Goal: Task Accomplishment & Management: Use online tool/utility

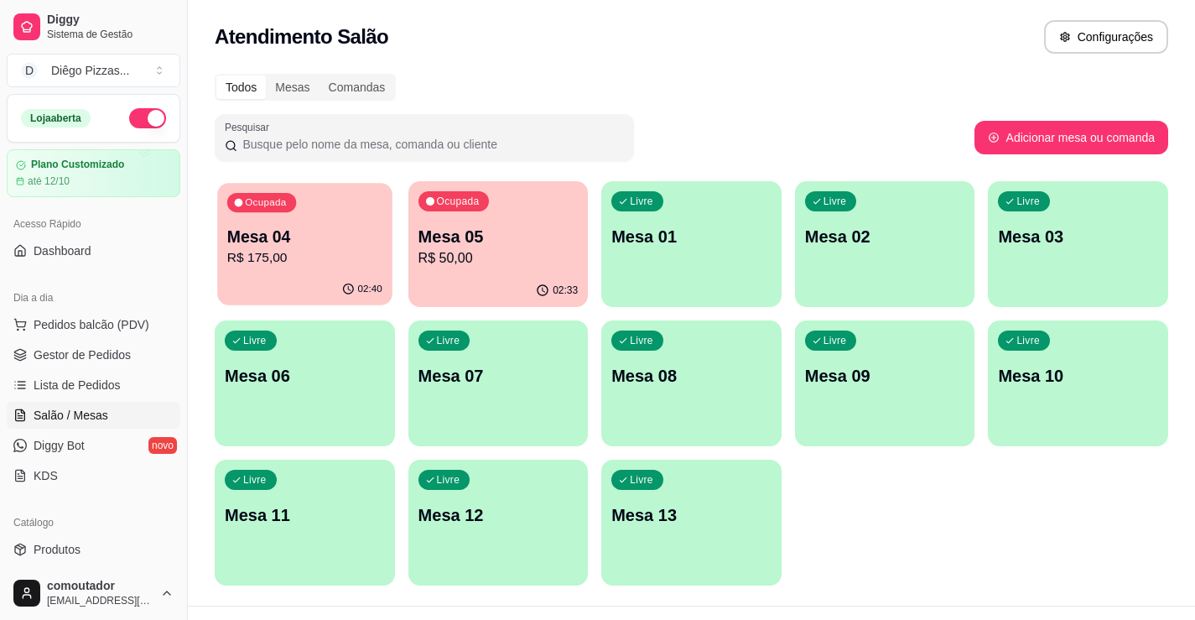
click at [352, 289] on icon "button" at bounding box center [347, 289] width 13 height 13
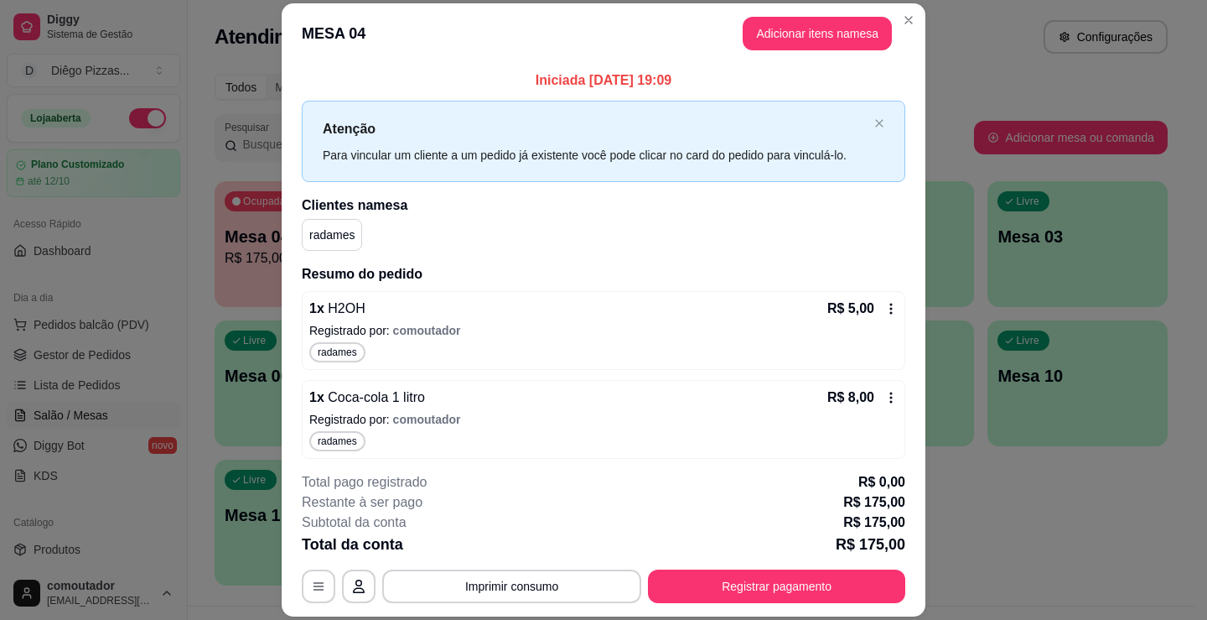
click at [828, 602] on button "Registrar pagamento" at bounding box center [776, 586] width 257 height 34
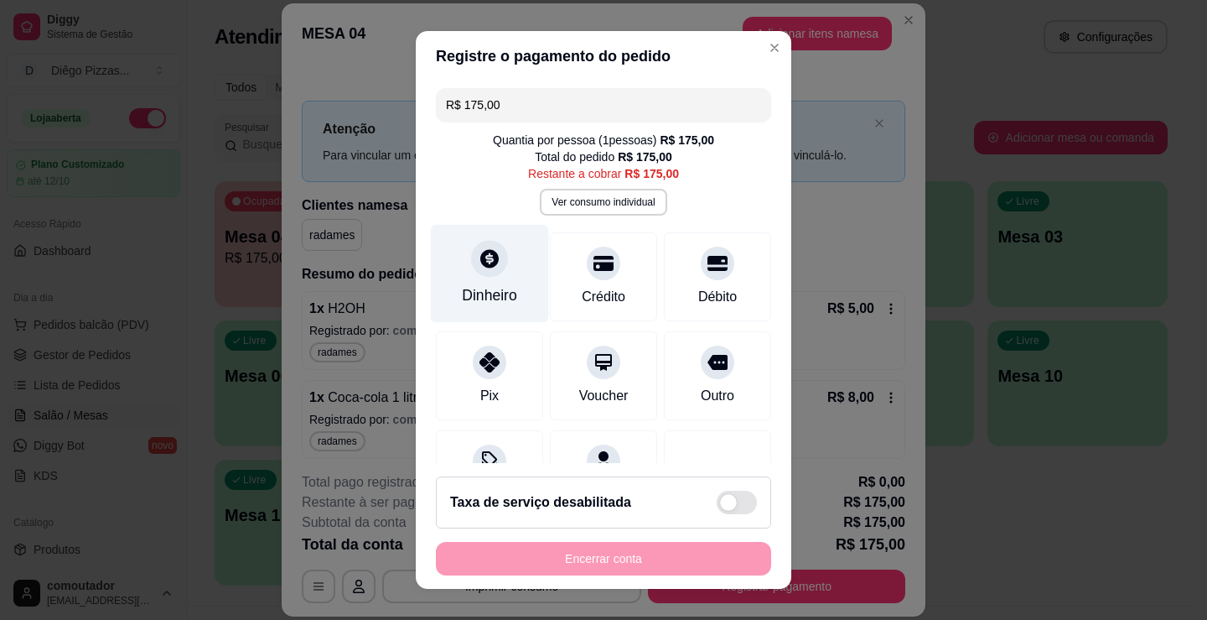
click at [483, 245] on div at bounding box center [489, 258] width 37 height 37
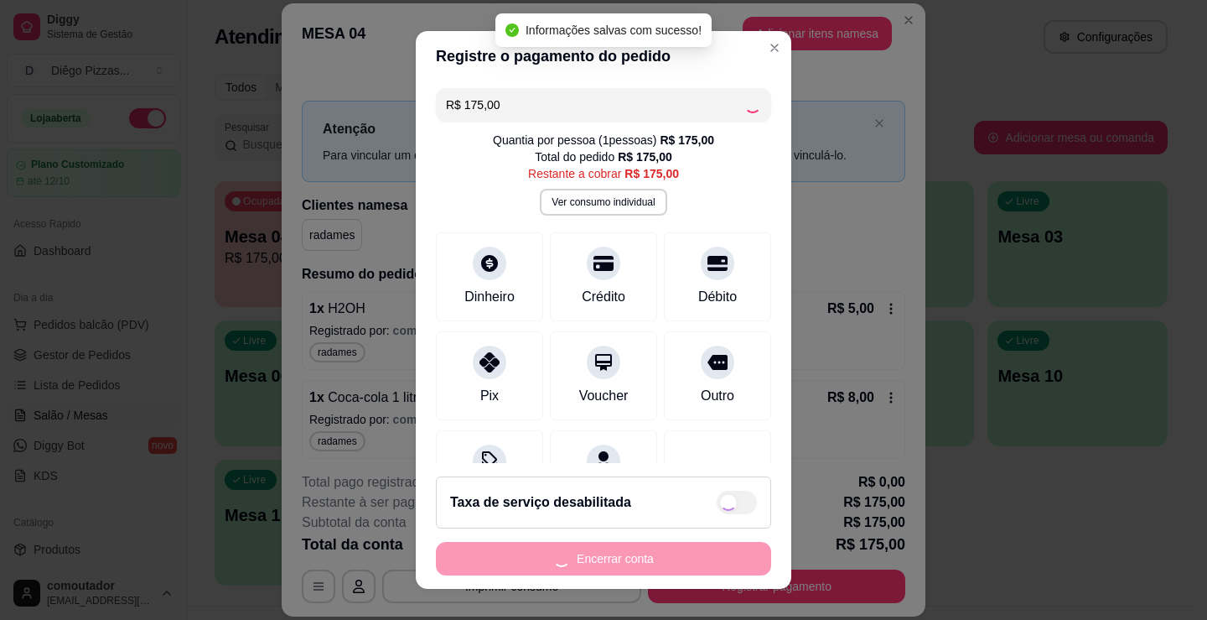
type input "R$ 0,00"
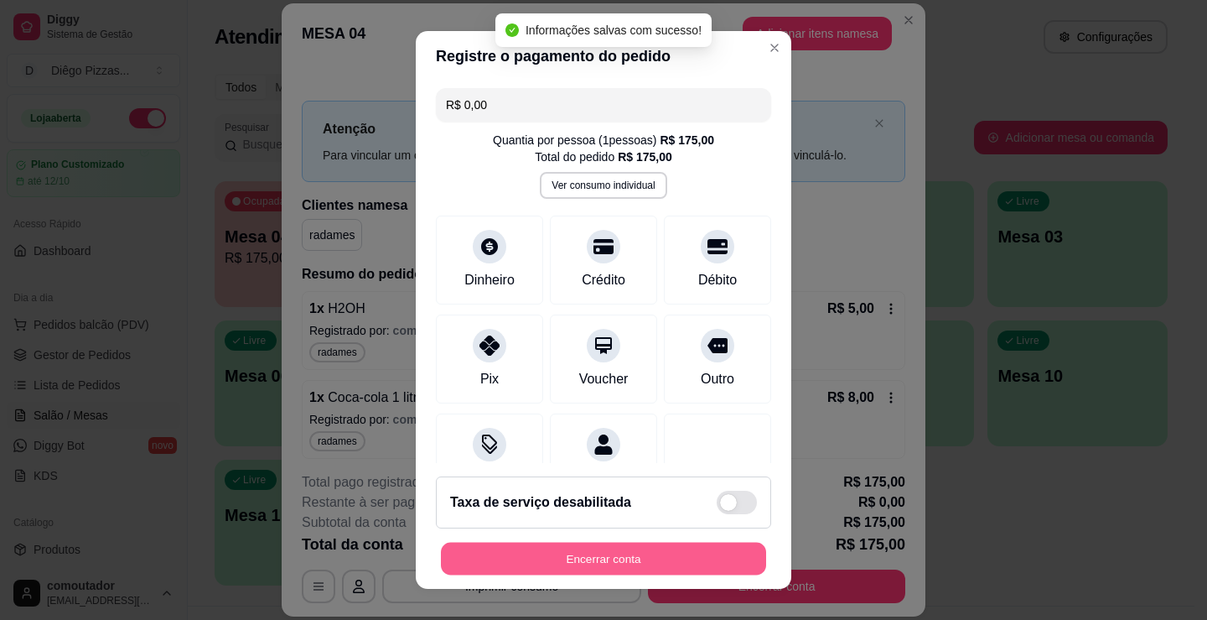
click at [616, 559] on button "Encerrar conta" at bounding box center [603, 559] width 325 height 33
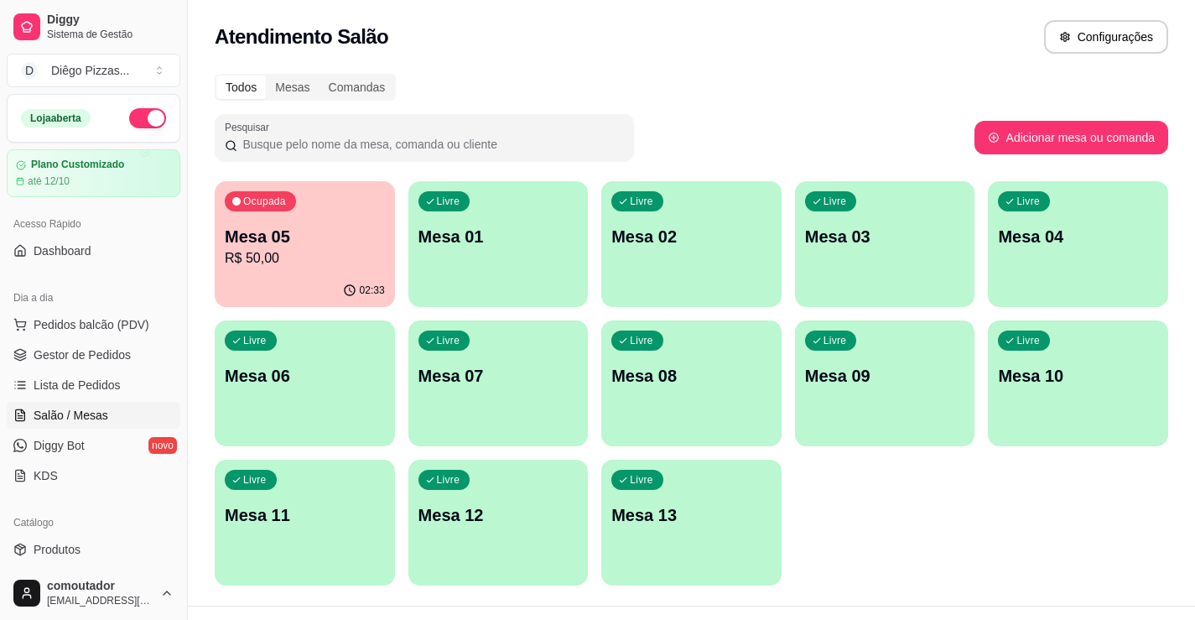
click at [377, 226] on p "Mesa 05" at bounding box center [305, 236] width 160 height 23
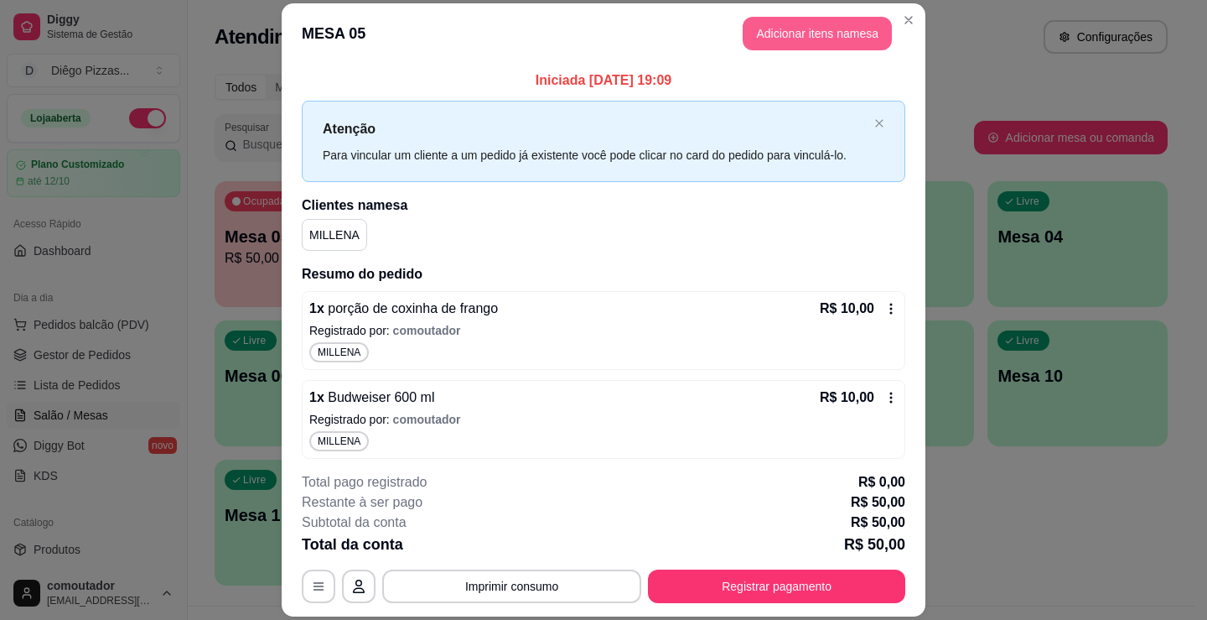
click at [750, 42] on button "Adicionar itens na mesa" at bounding box center [817, 34] width 149 height 34
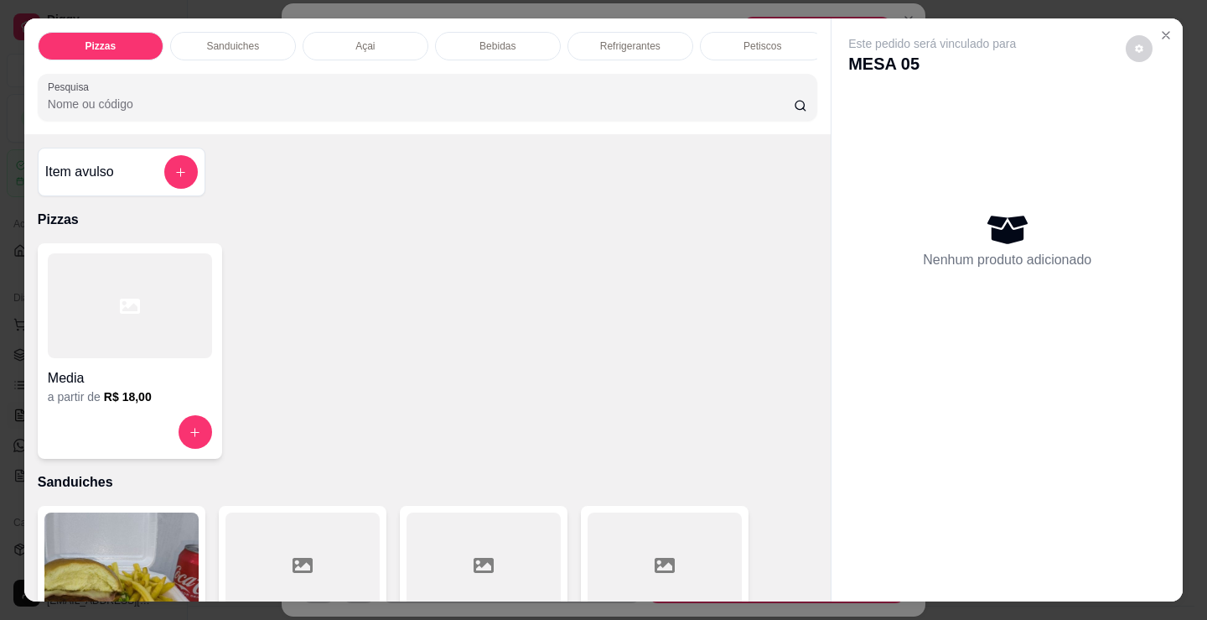
click at [533, 41] on div "Bebidas" at bounding box center [498, 46] width 126 height 29
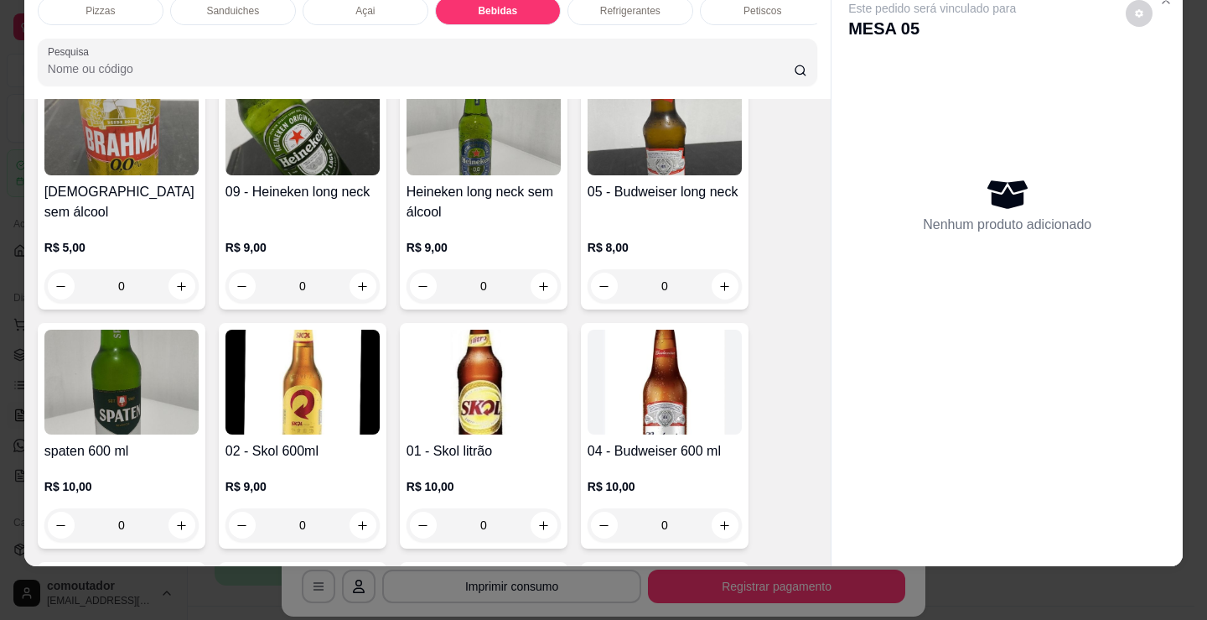
scroll to position [2413, 0]
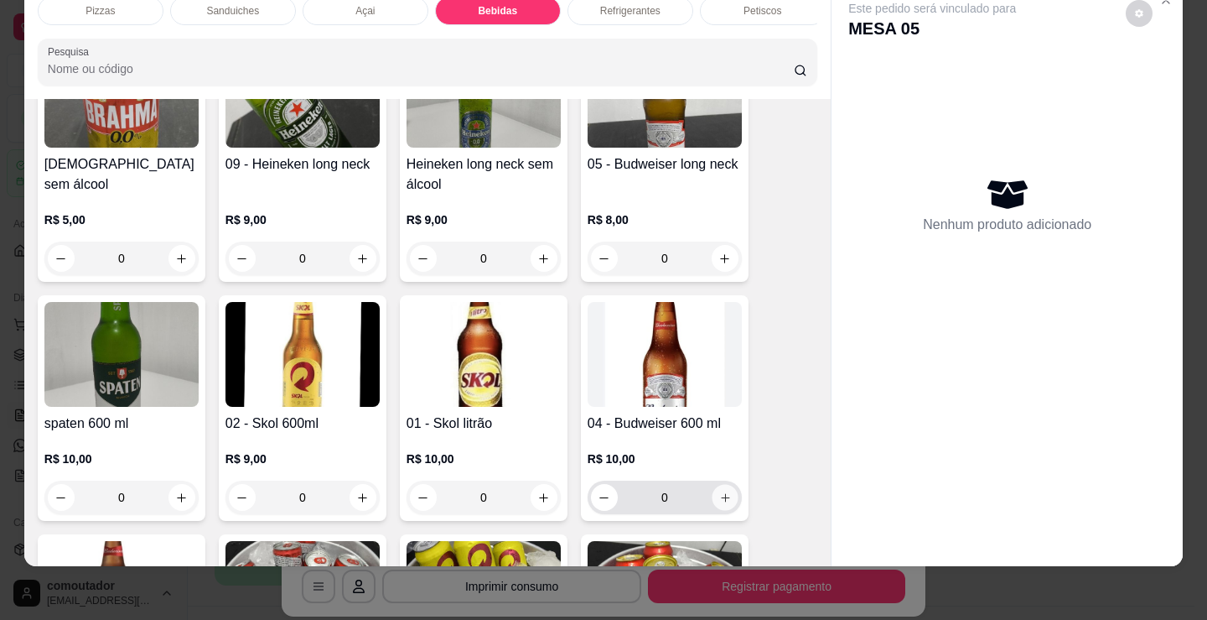
click at [719, 502] on icon "increase-product-quantity" at bounding box center [725, 497] width 13 height 13
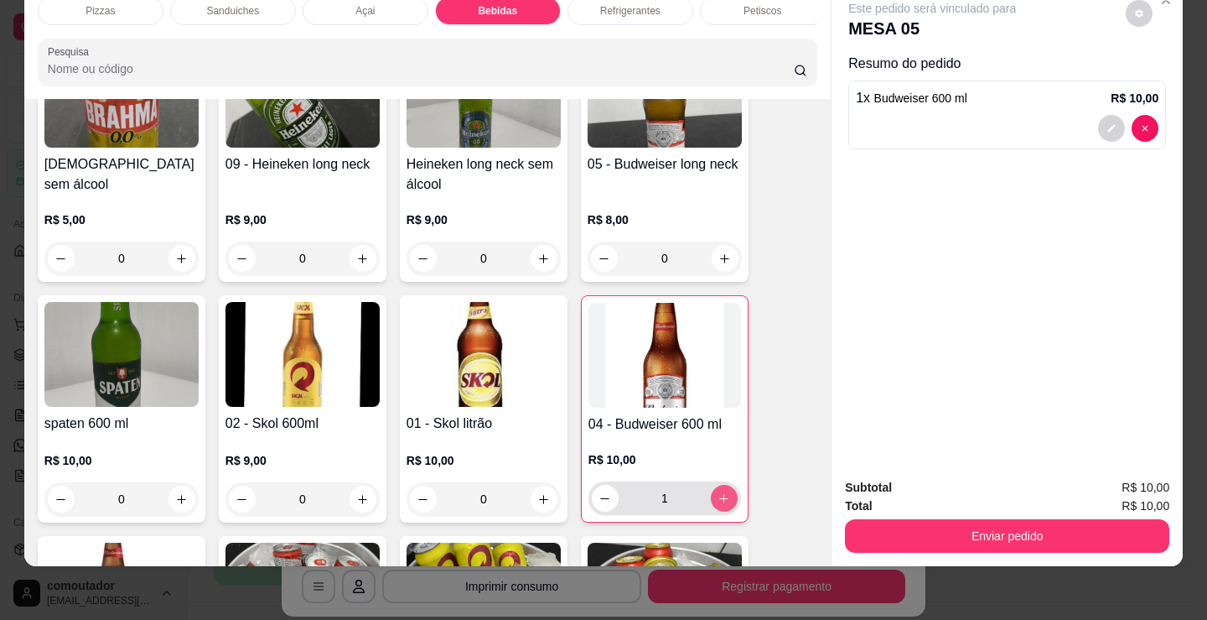
click at [718, 502] on icon "increase-product-quantity" at bounding box center [724, 498] width 13 height 13
type input "2"
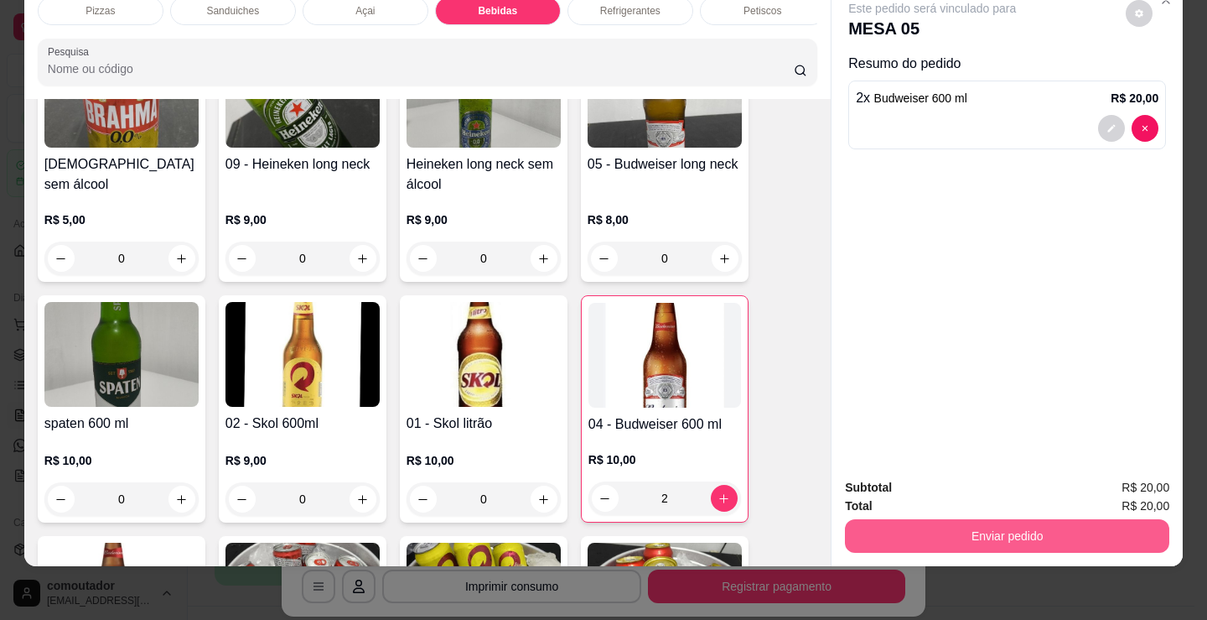
click at [985, 537] on button "Enviar pedido" at bounding box center [1007, 536] width 325 height 34
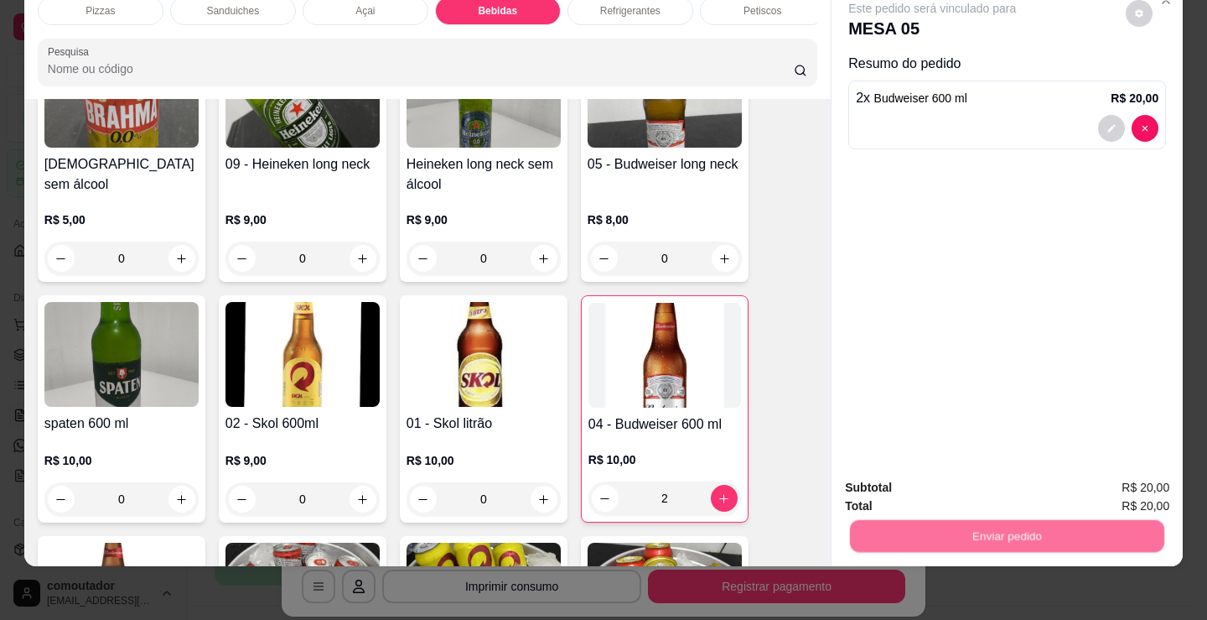
click at [983, 477] on button "Registrar cliente" at bounding box center [1014, 482] width 111 height 32
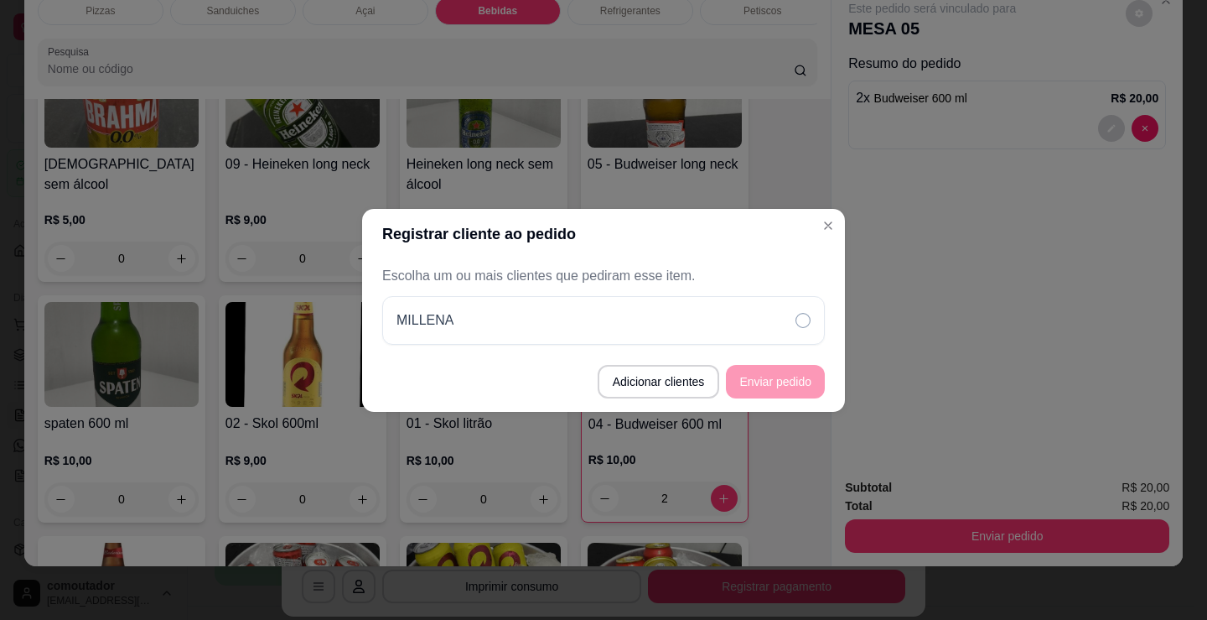
click at [694, 290] on div "Escolha um ou mais clientes que pediram esse item. [GEOGRAPHIC_DATA]" at bounding box center [603, 305] width 443 height 79
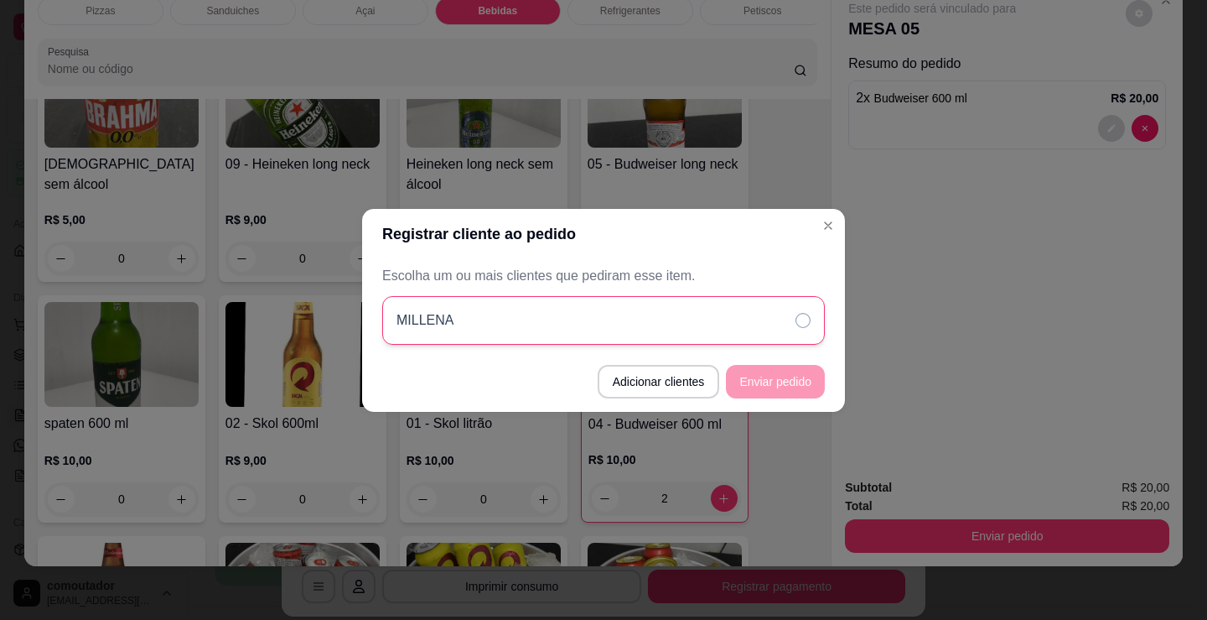
click at [728, 336] on div "MILLENA" at bounding box center [603, 320] width 443 height 49
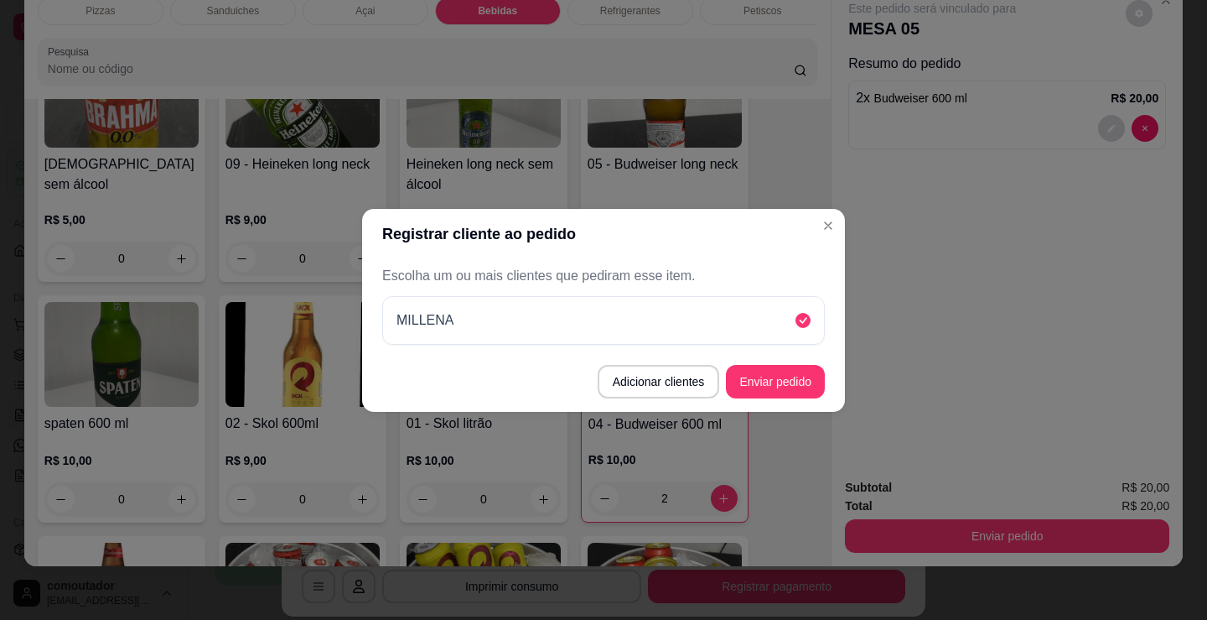
click at [791, 382] on button "Enviar pedido" at bounding box center [775, 382] width 99 height 34
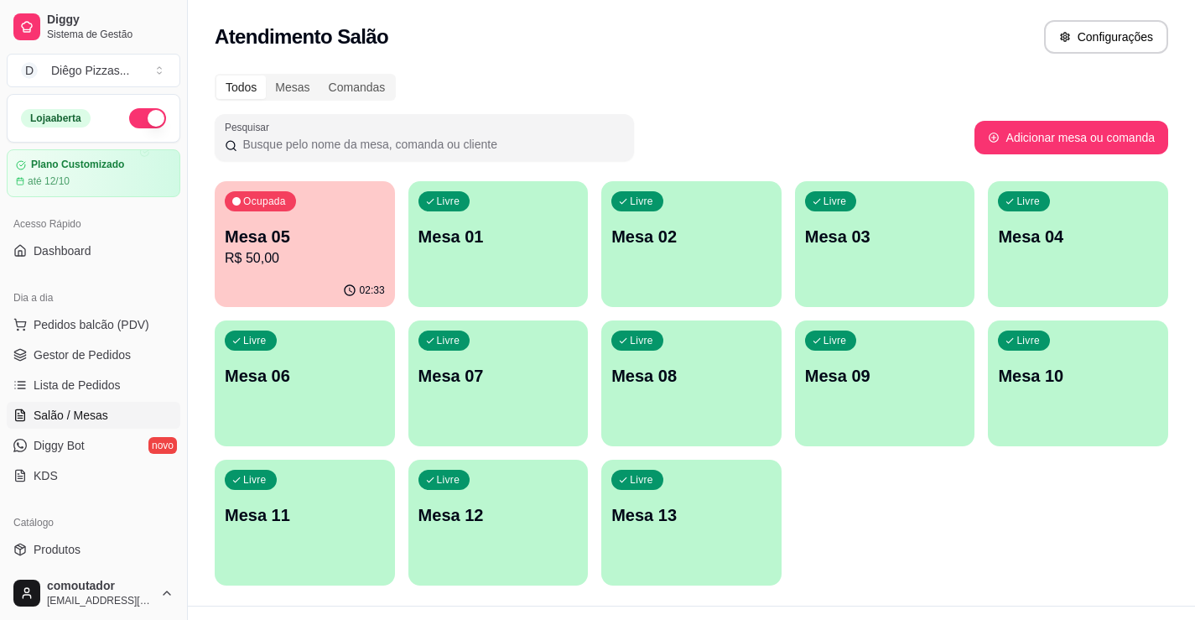
click at [588, 275] on div "Livre Mesa 01" at bounding box center [498, 234] width 180 height 106
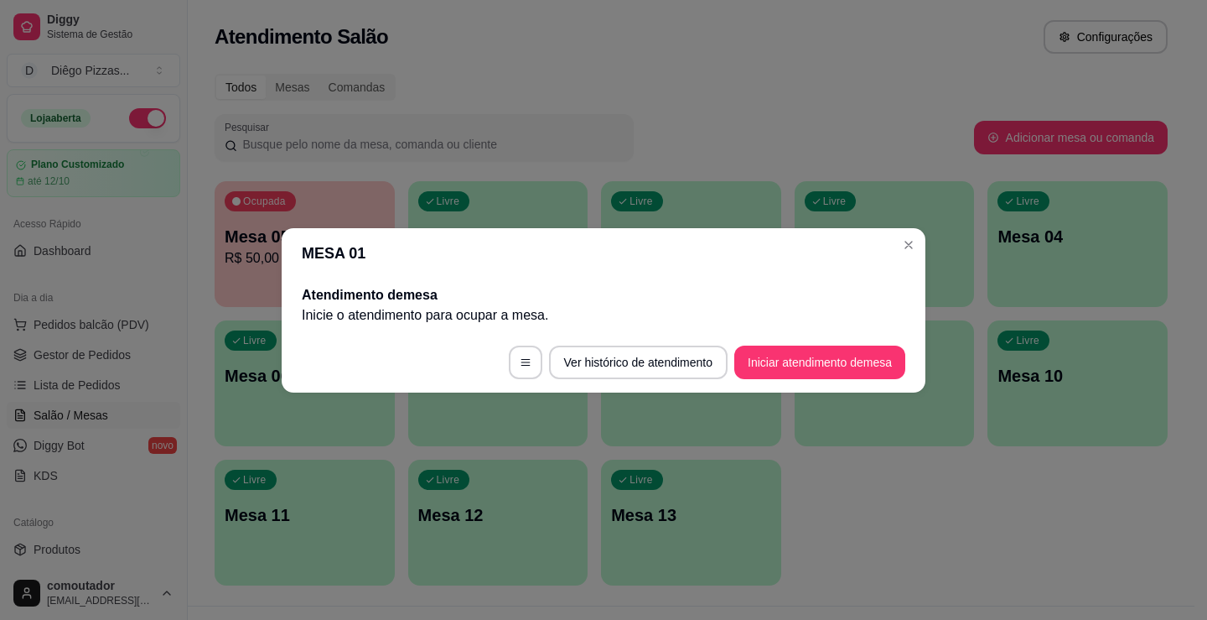
click at [766, 356] on button "Iniciar atendimento de mesa" at bounding box center [820, 362] width 171 height 34
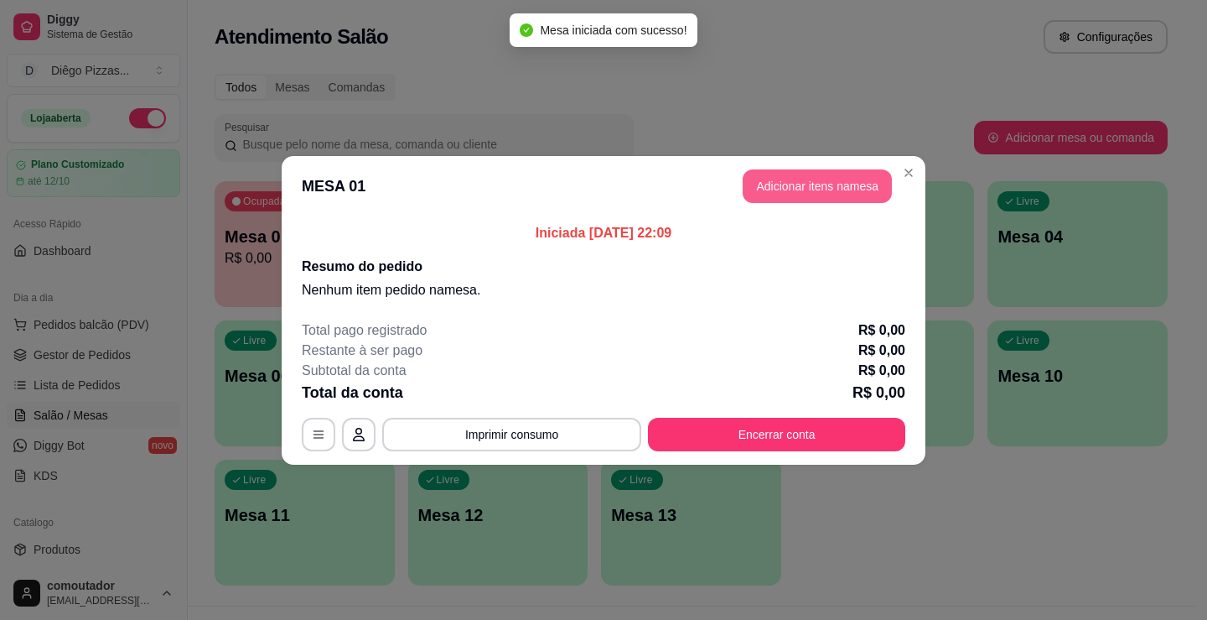
click at [811, 188] on button "Adicionar itens na mesa" at bounding box center [817, 186] width 149 height 34
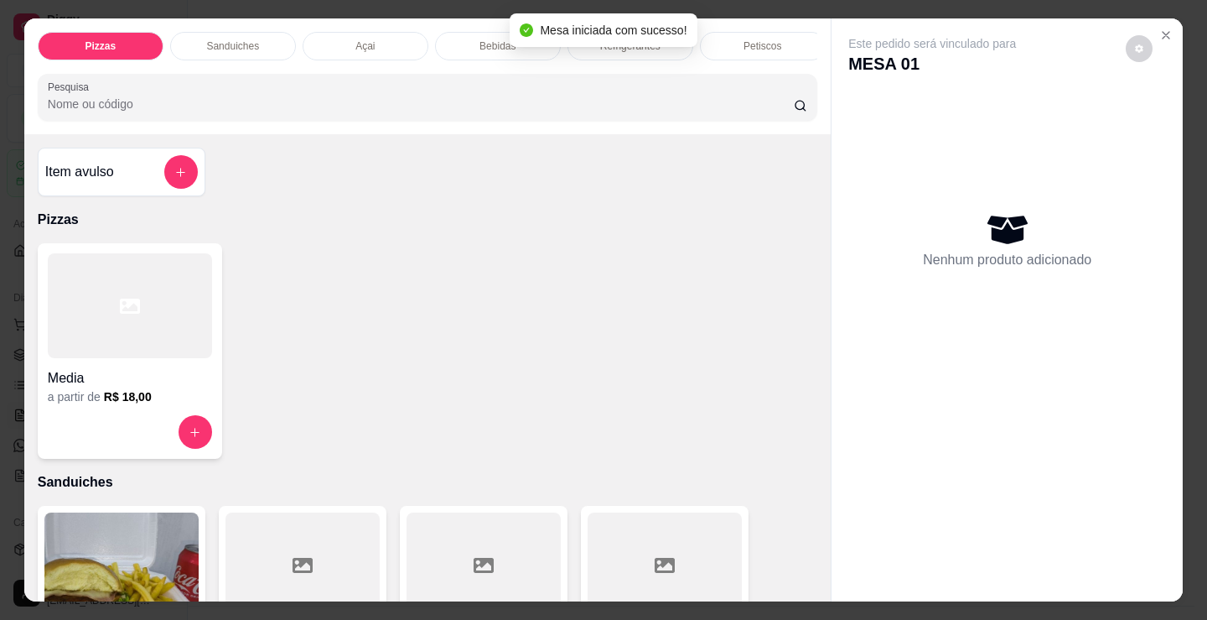
click at [92, 358] on div at bounding box center [130, 305] width 164 height 105
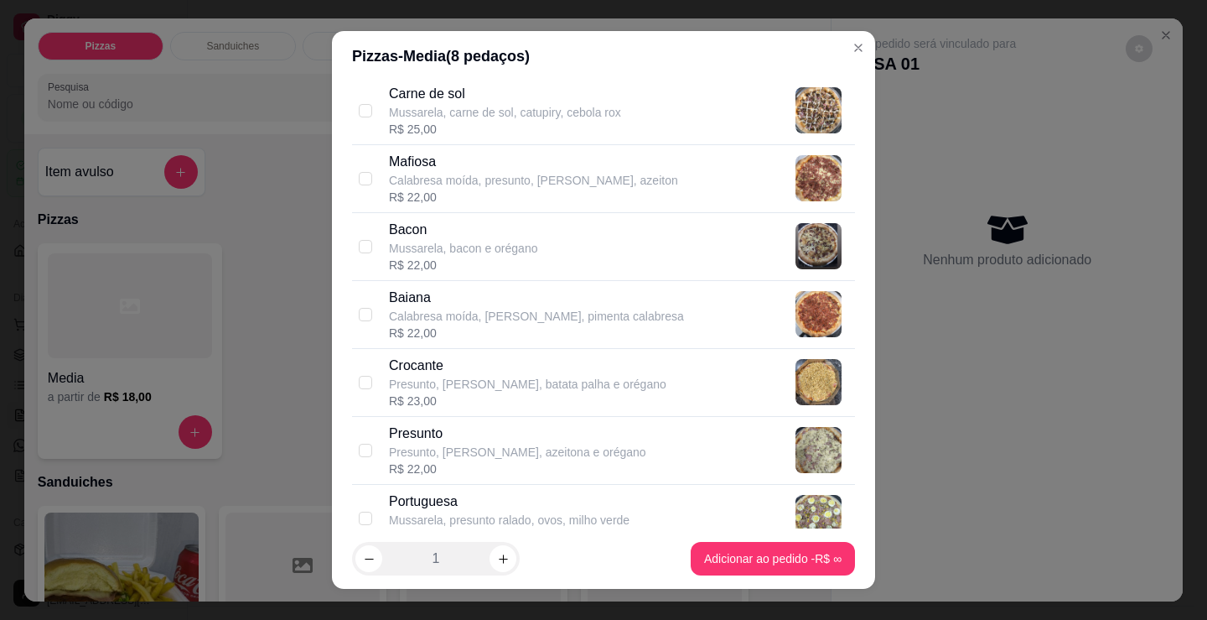
scroll to position [1090, 0]
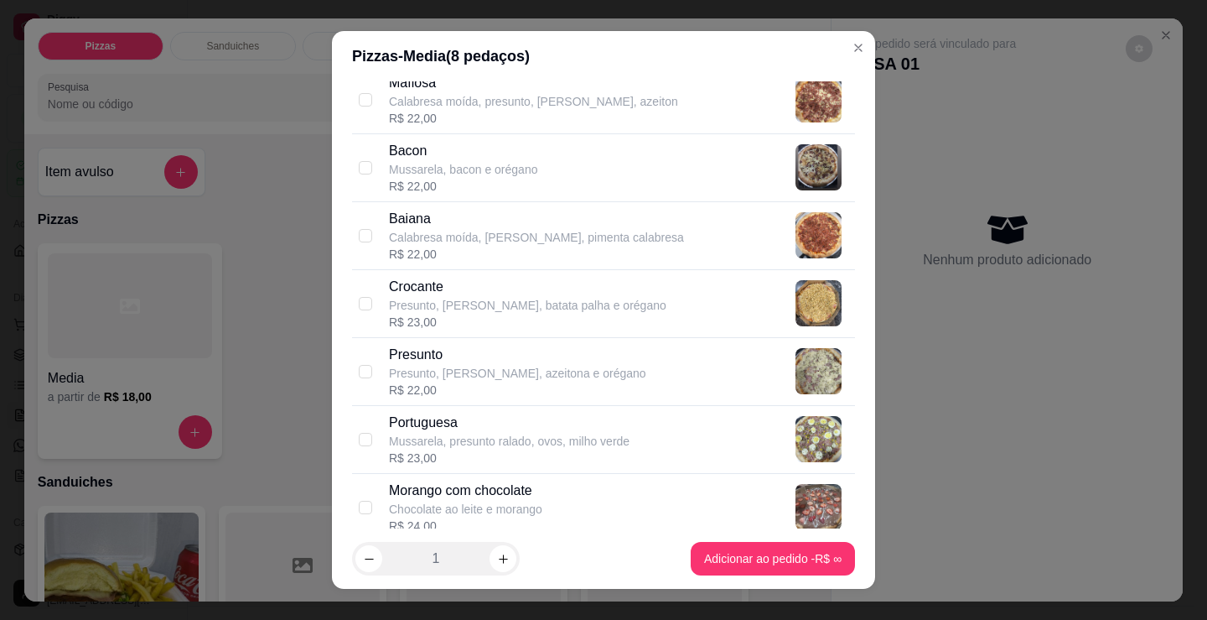
click at [502, 438] on p "Mussarela, presunto ralado, ovos, milho verde" at bounding box center [509, 441] width 241 height 17
checkbox input "true"
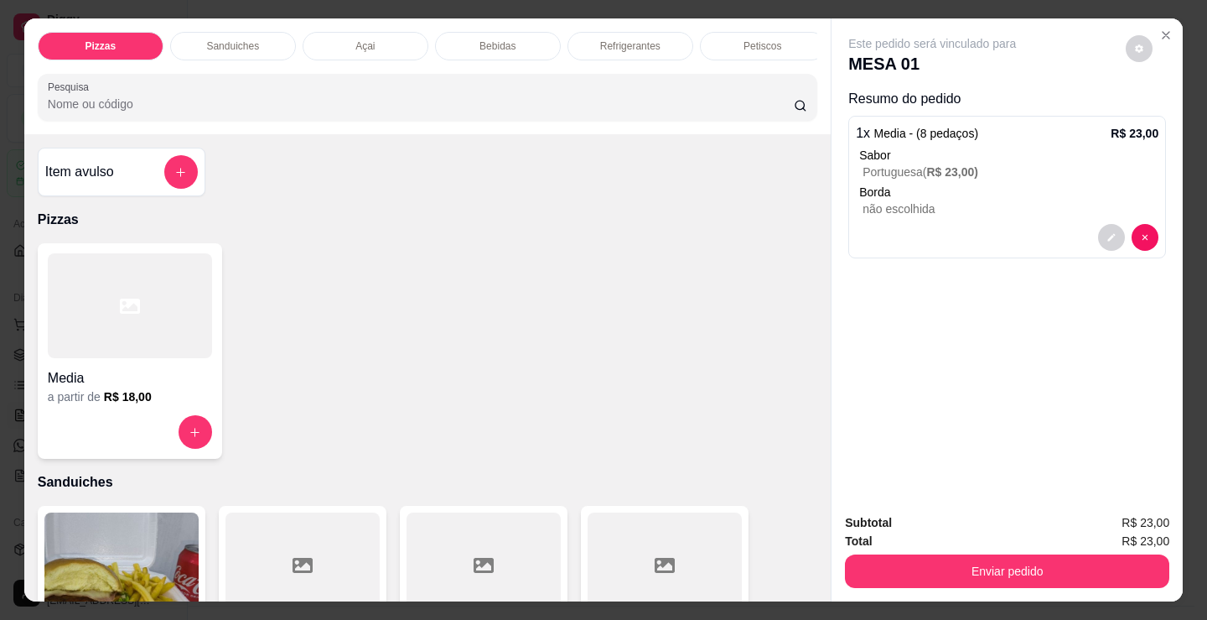
click at [494, 39] on p "Bebidas" at bounding box center [498, 45] width 36 height 13
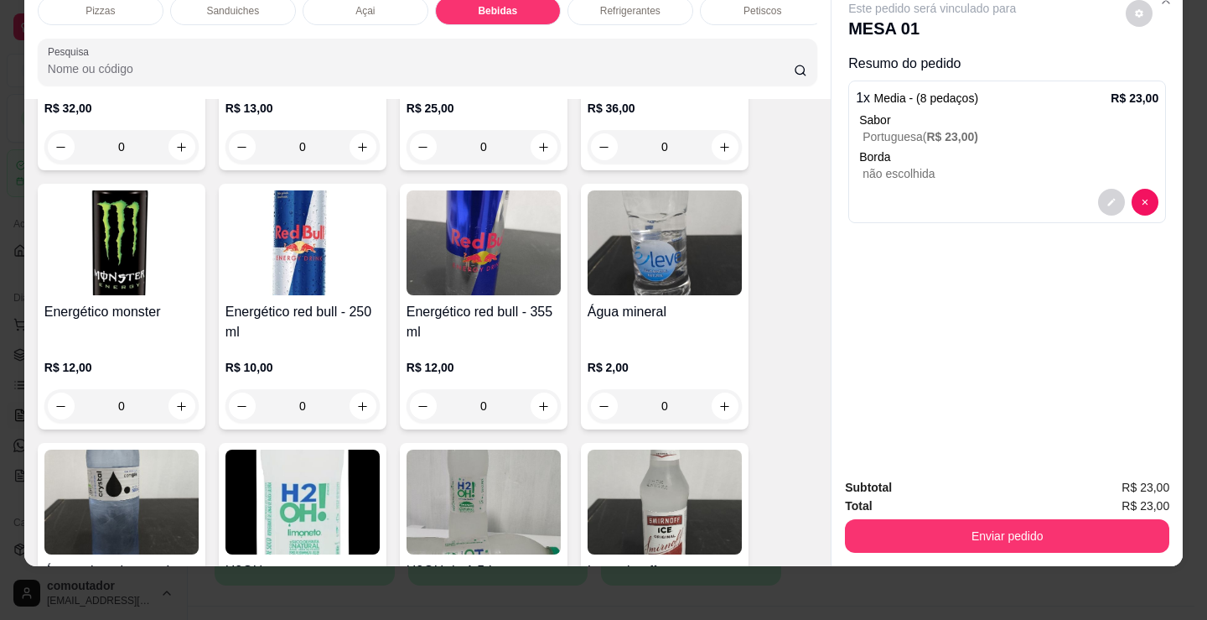
scroll to position [3587, 0]
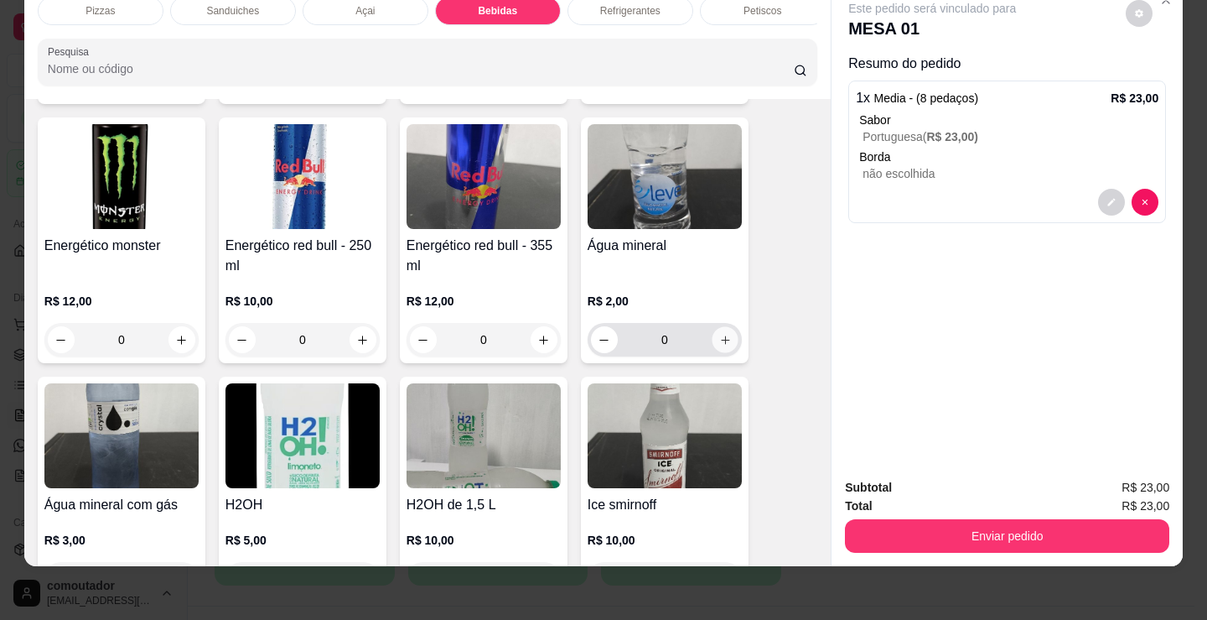
click at [722, 336] on icon "increase-product-quantity" at bounding box center [725, 340] width 13 height 13
type input "1"
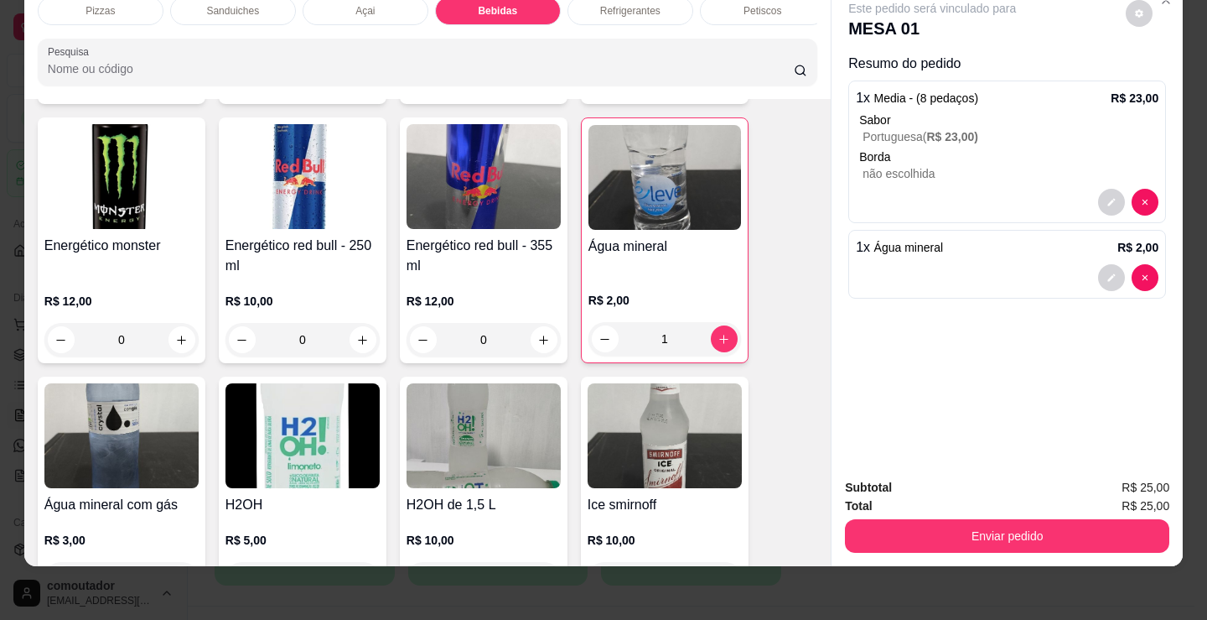
click at [622, 9] on div "Refrigerantes" at bounding box center [631, 11] width 126 height 29
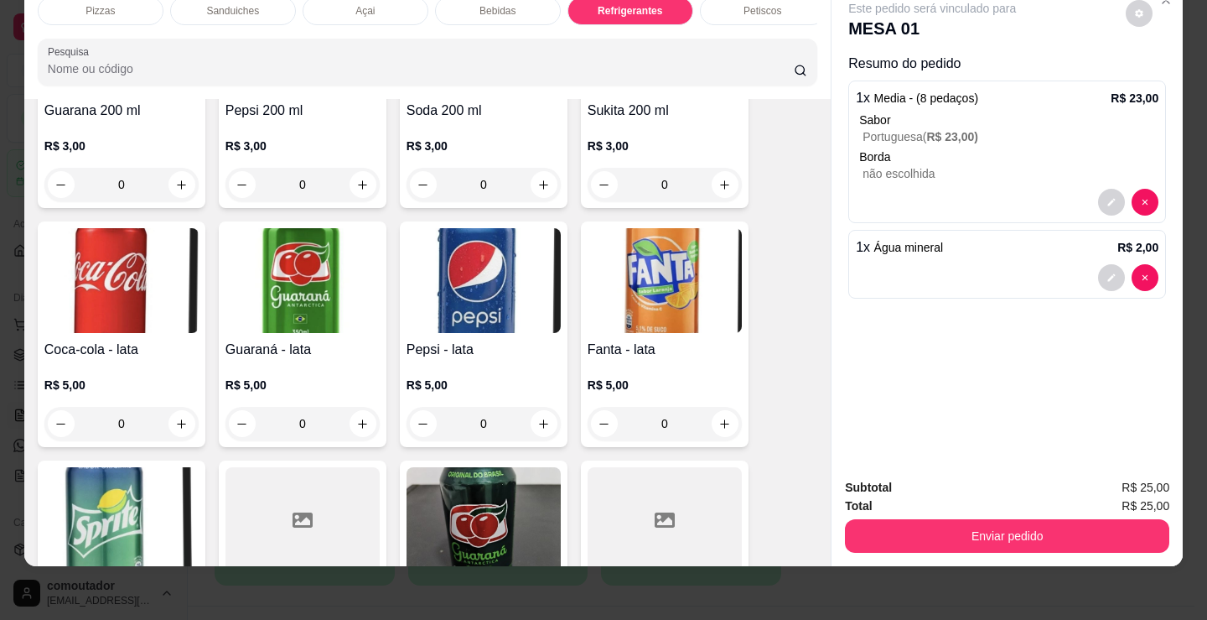
scroll to position [4930, 0]
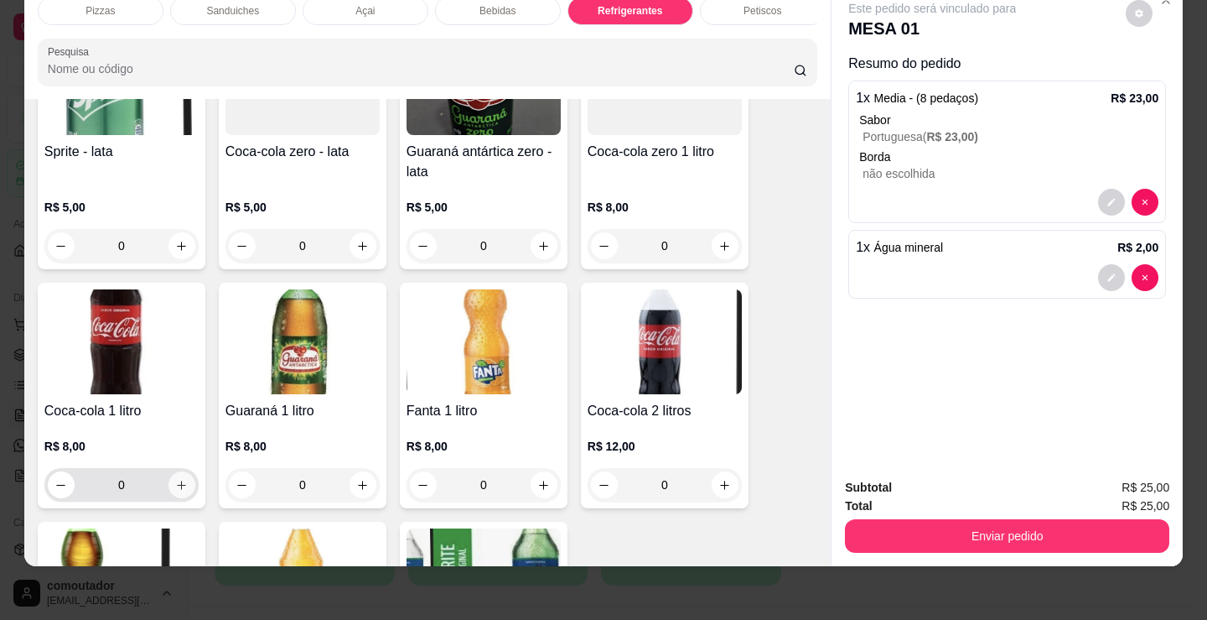
click at [169, 486] on button "increase-product-quantity" at bounding box center [182, 484] width 27 height 27
type input "1"
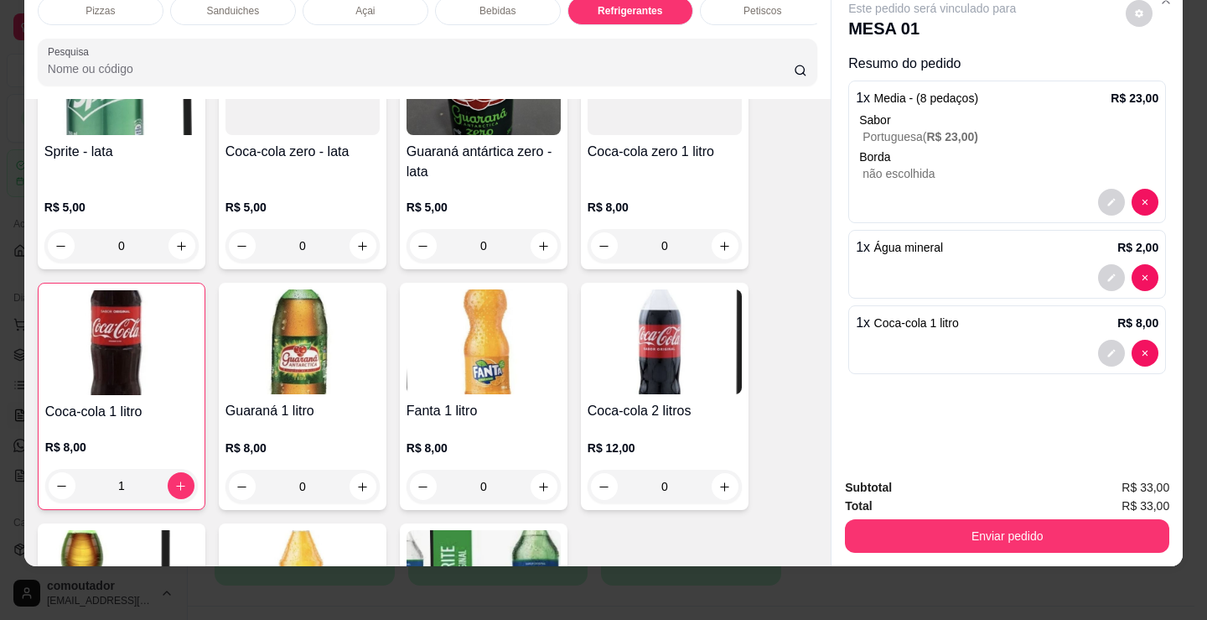
click at [751, 8] on div "Petiscos" at bounding box center [763, 11] width 126 height 29
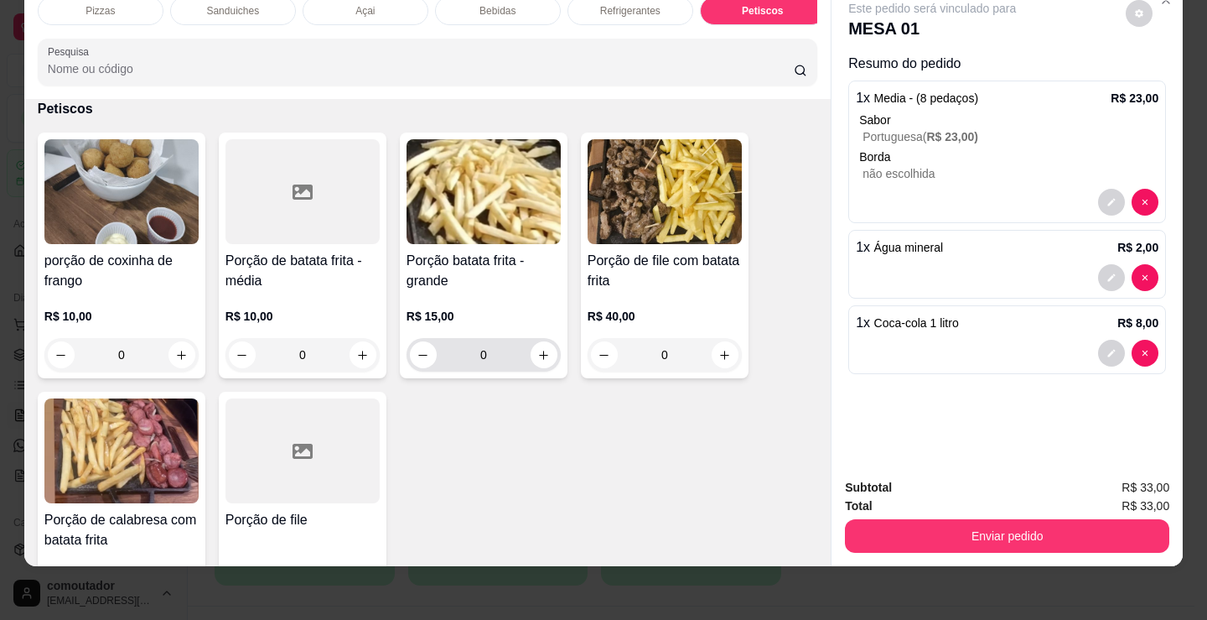
scroll to position [5677, 0]
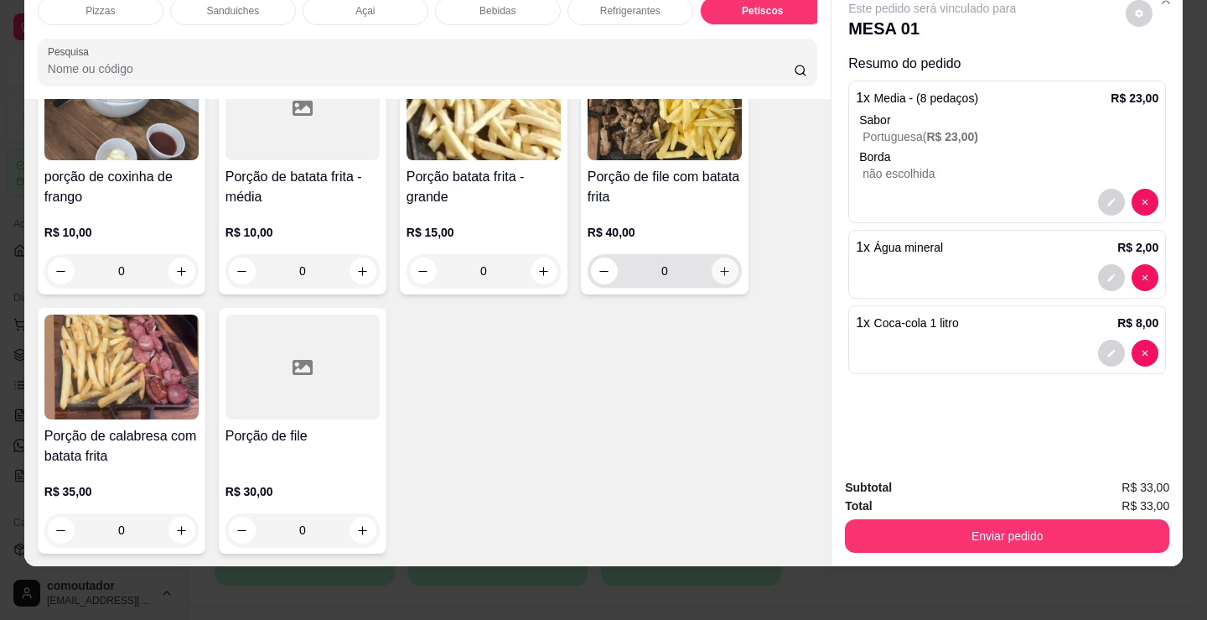
click at [719, 271] on icon "increase-product-quantity" at bounding box center [725, 271] width 13 height 13
type input "1"
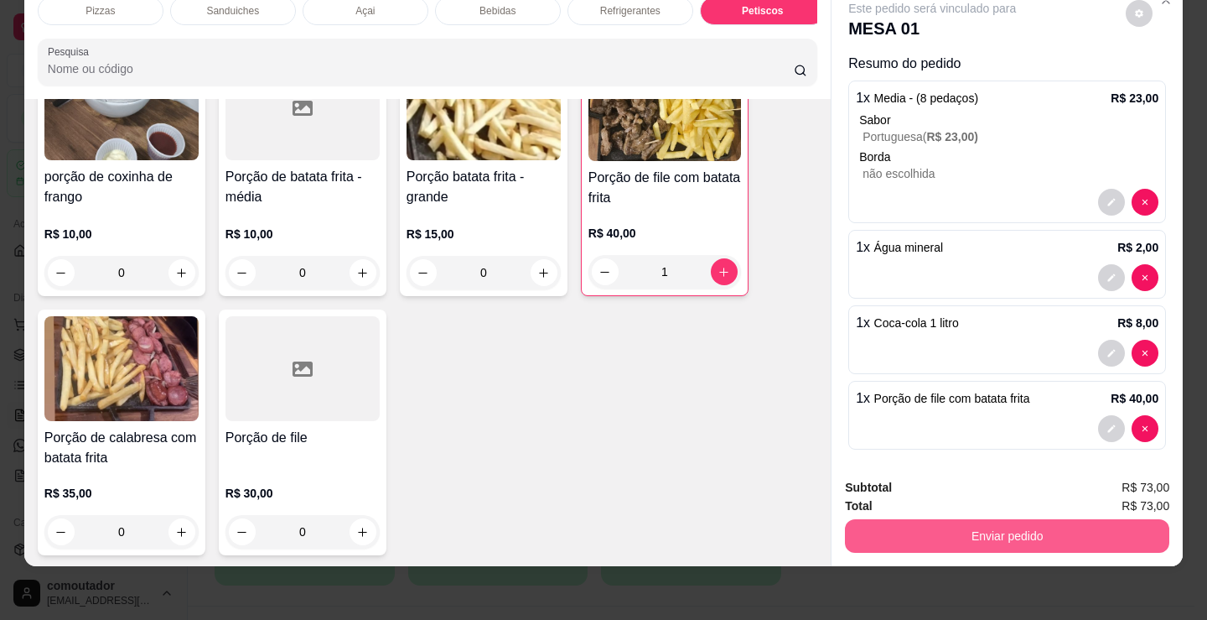
click at [1015, 525] on button "Enviar pedido" at bounding box center [1007, 536] width 325 height 34
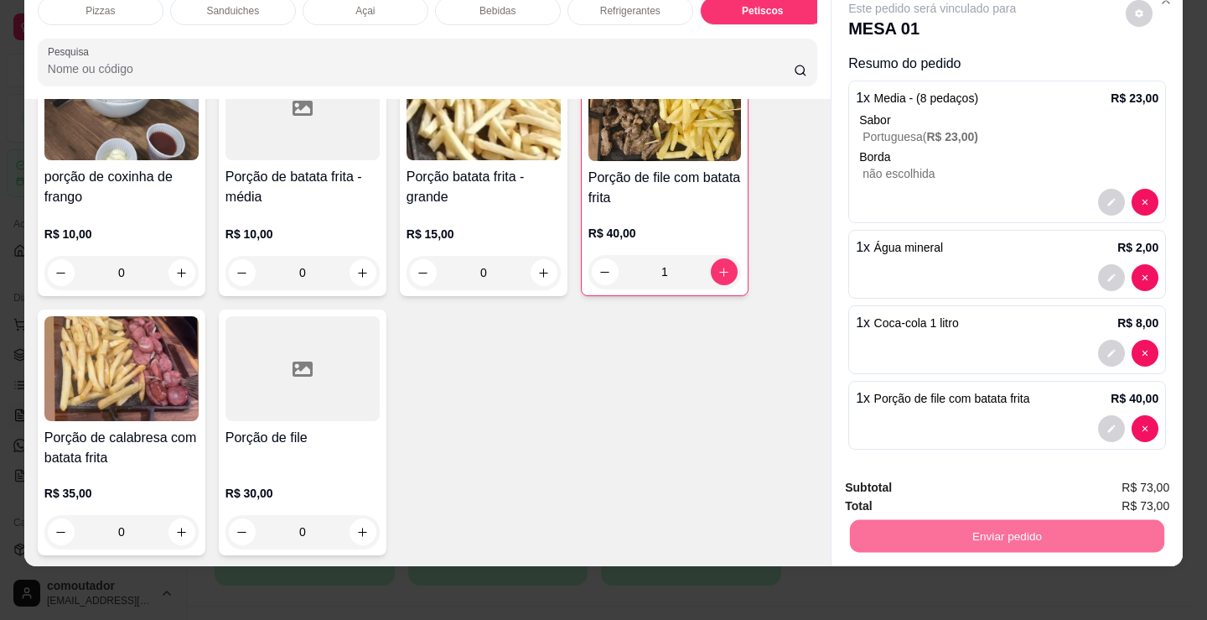
click at [1101, 472] on button "Enviar pedido" at bounding box center [1126, 481] width 92 height 31
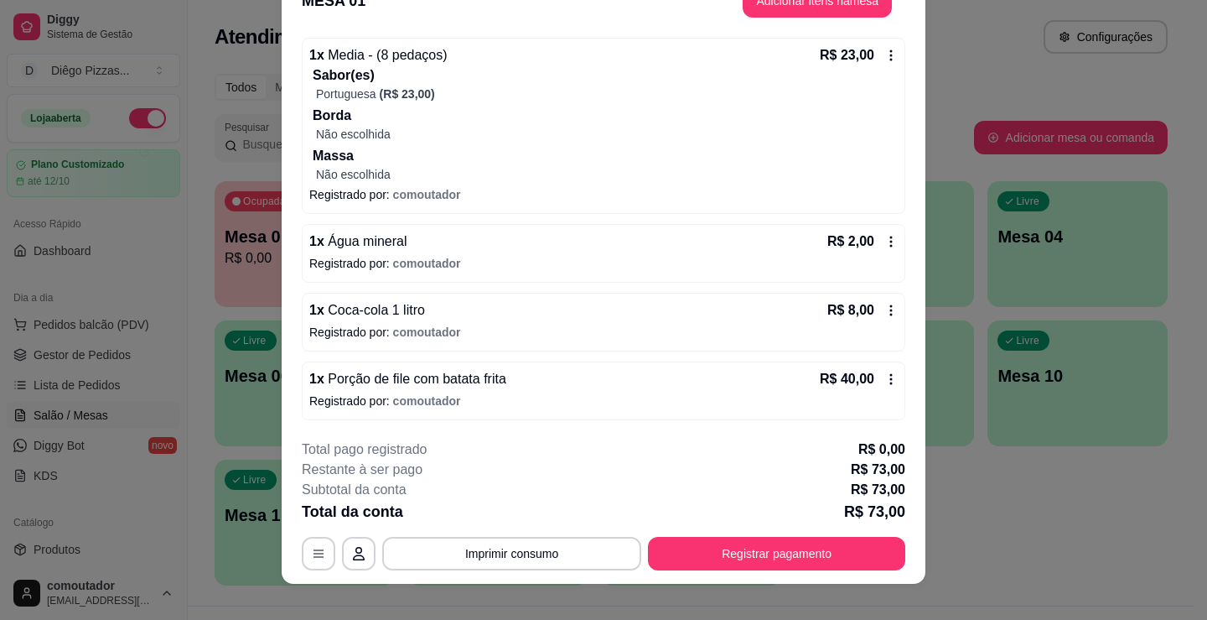
scroll to position [50, 0]
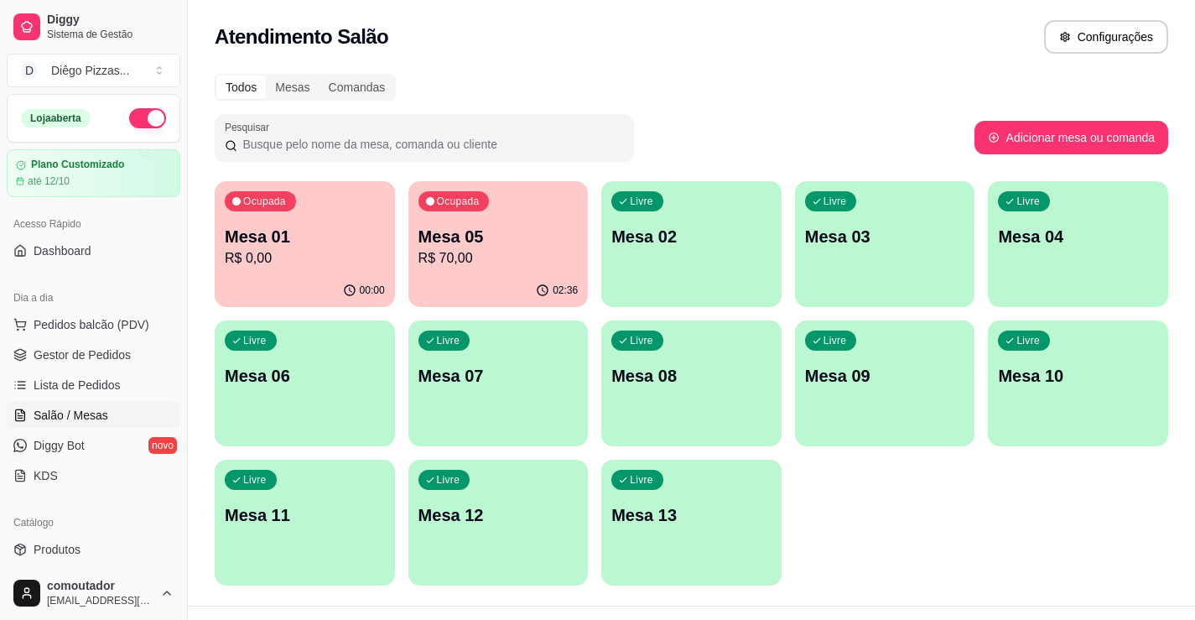
click at [532, 226] on p "Mesa 05" at bounding box center [498, 236] width 160 height 23
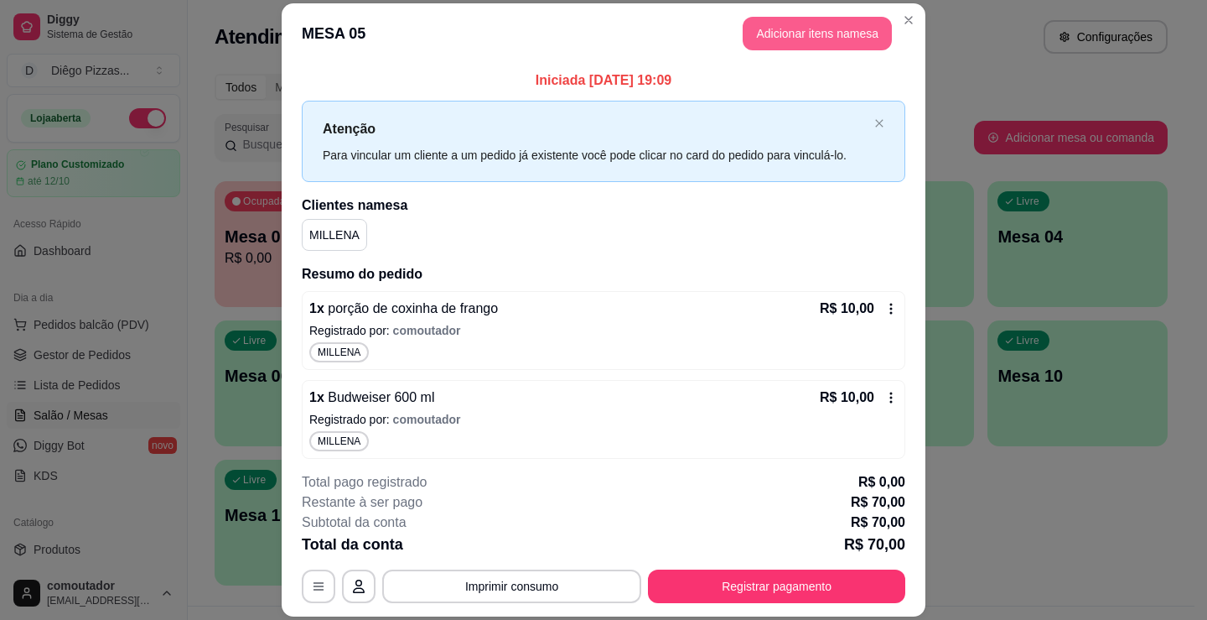
click at [767, 40] on button "Adicionar itens na mesa" at bounding box center [817, 34] width 149 height 34
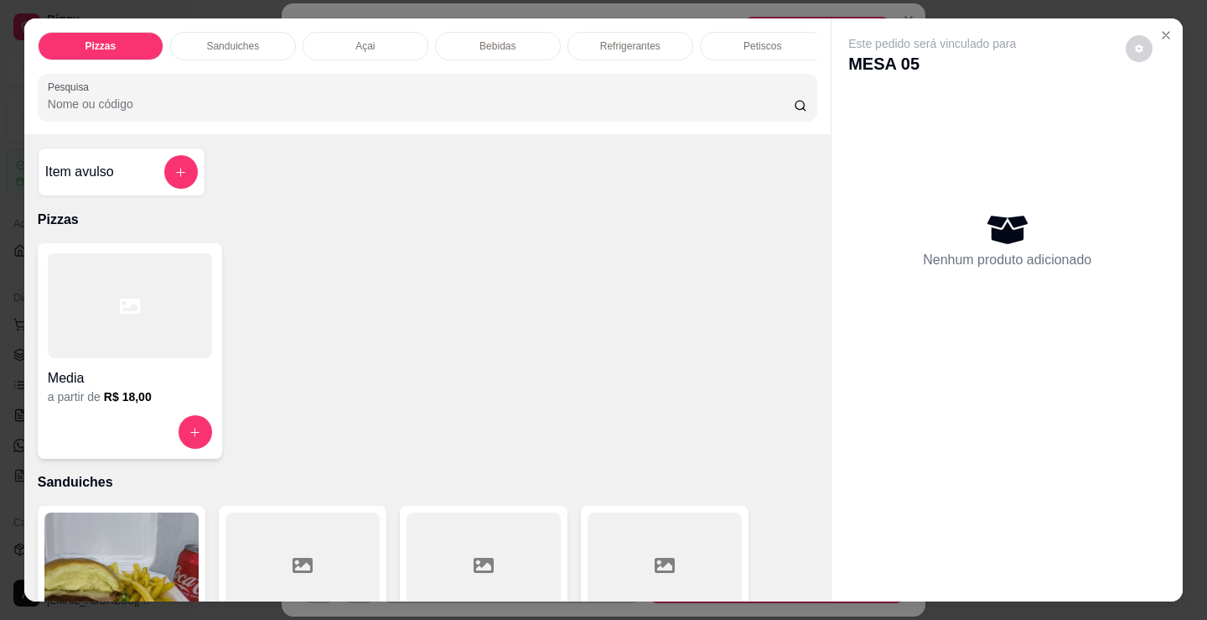
click at [85, 394] on div "a partir de R$ 18,00" at bounding box center [130, 396] width 164 height 17
click at [115, 331] on div at bounding box center [130, 305] width 164 height 105
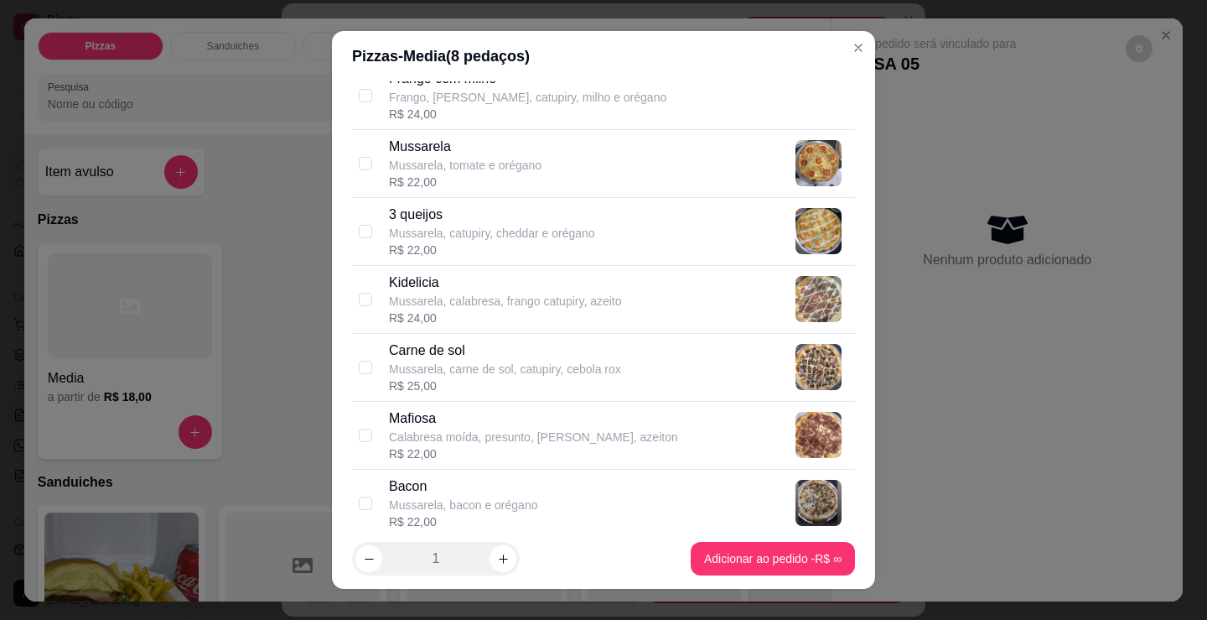
click at [529, 386] on div "R$ 25,00" at bounding box center [505, 385] width 232 height 17
checkbox input "true"
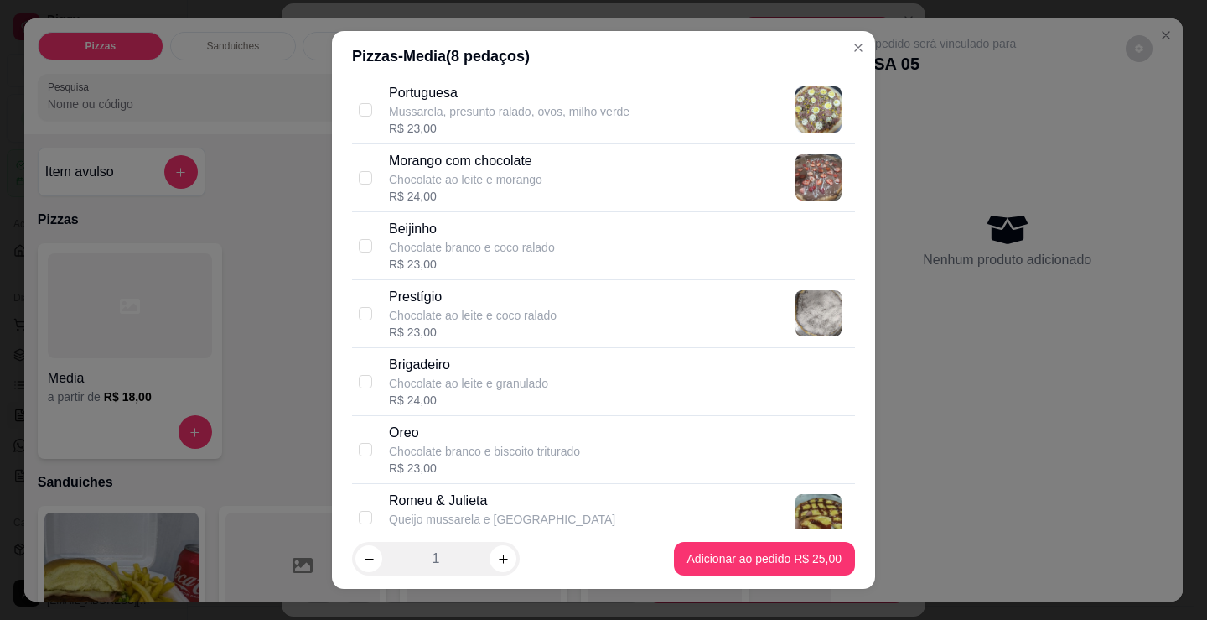
scroll to position [1425, 0]
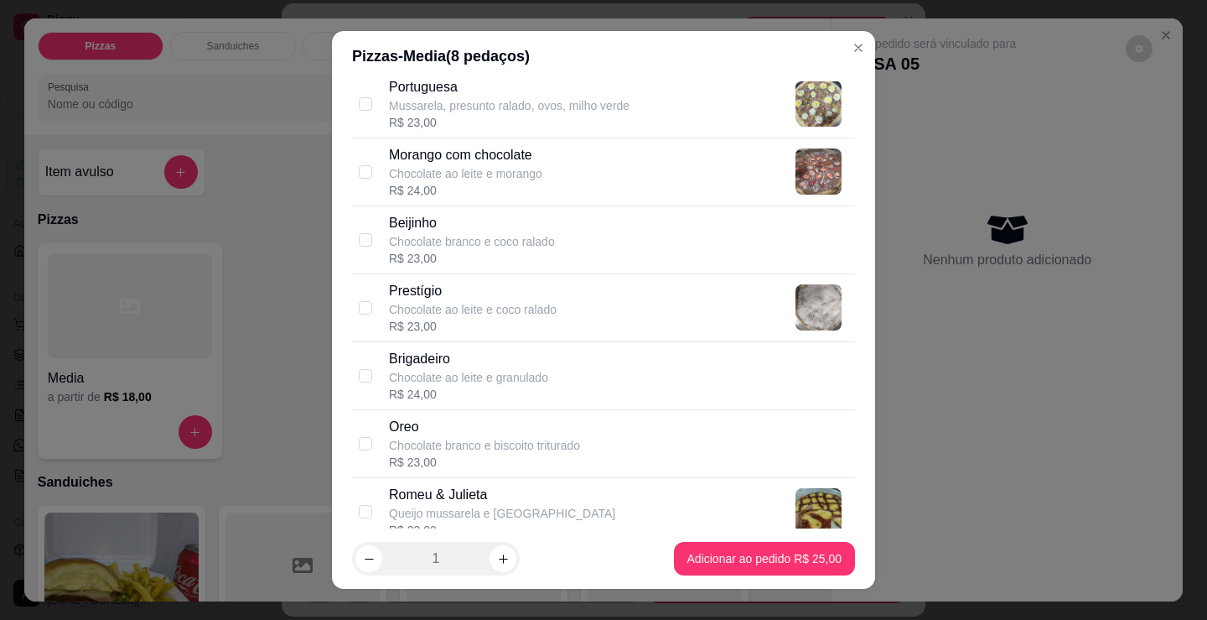
click at [548, 351] on div "Brigadeiro Chocolate ao leite e granulado R$ 24,00" at bounding box center [619, 376] width 460 height 54
checkbox input "true"
click at [616, 311] on div "Prestígio Chocolate ao leite e coco ralado R$ 23,00" at bounding box center [619, 308] width 460 height 54
checkbox input "true"
checkbox input "false"
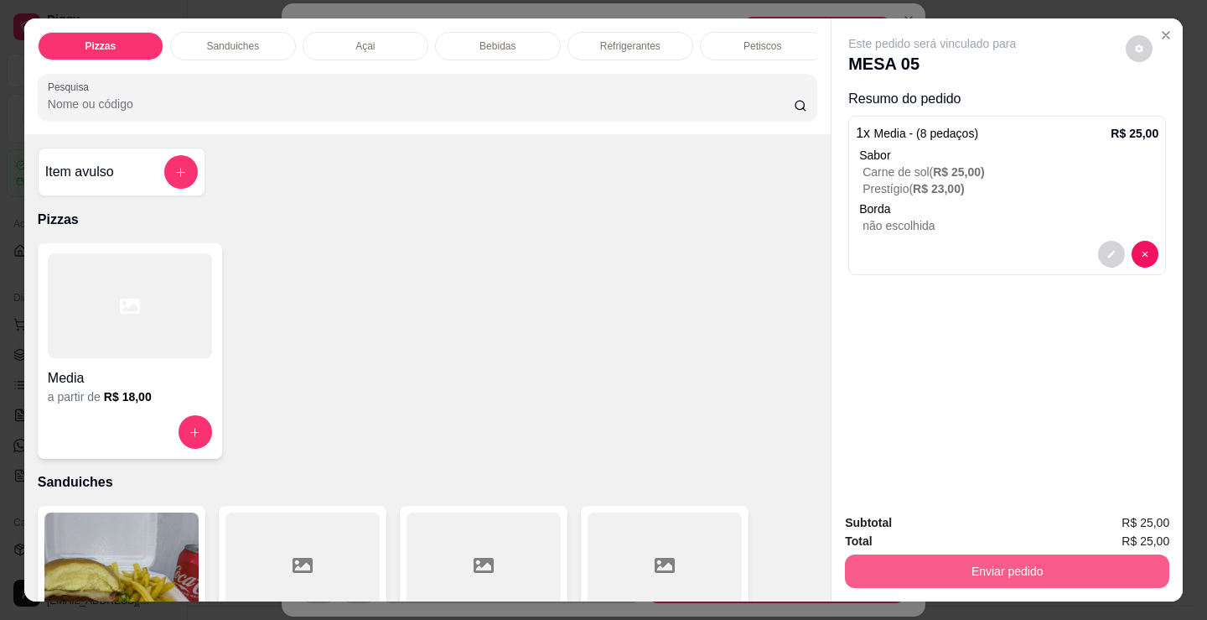
click at [957, 557] on button "Enviar pedido" at bounding box center [1007, 571] width 325 height 34
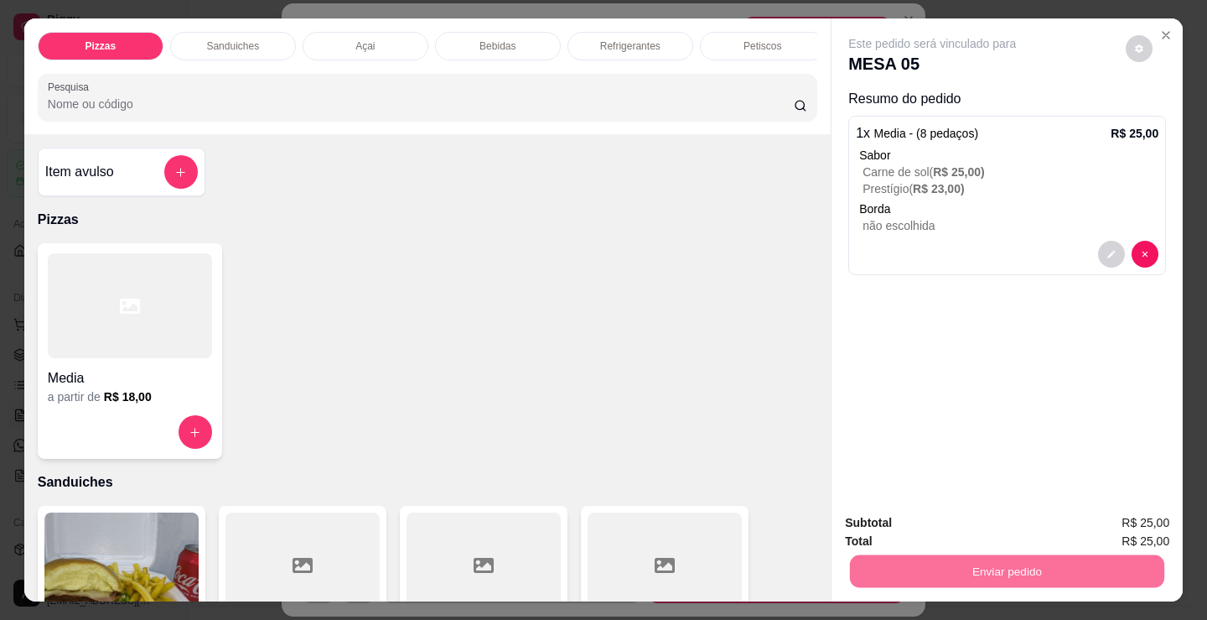
click at [1108, 518] on button "Enviar pedido" at bounding box center [1126, 523] width 95 height 32
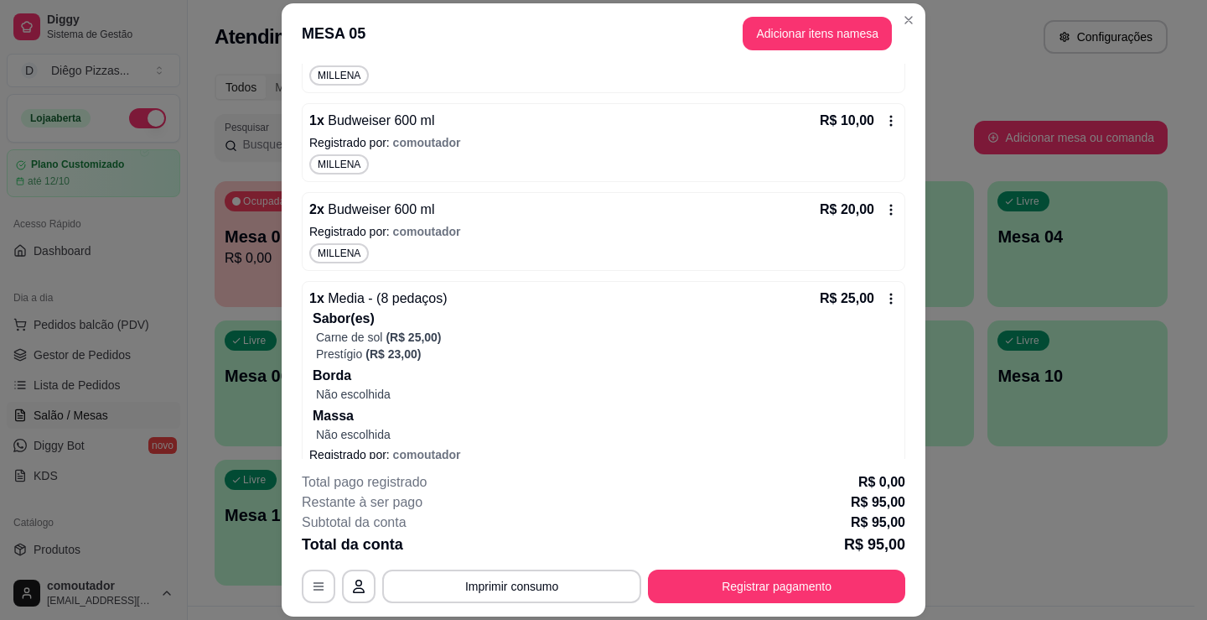
scroll to position [564, 0]
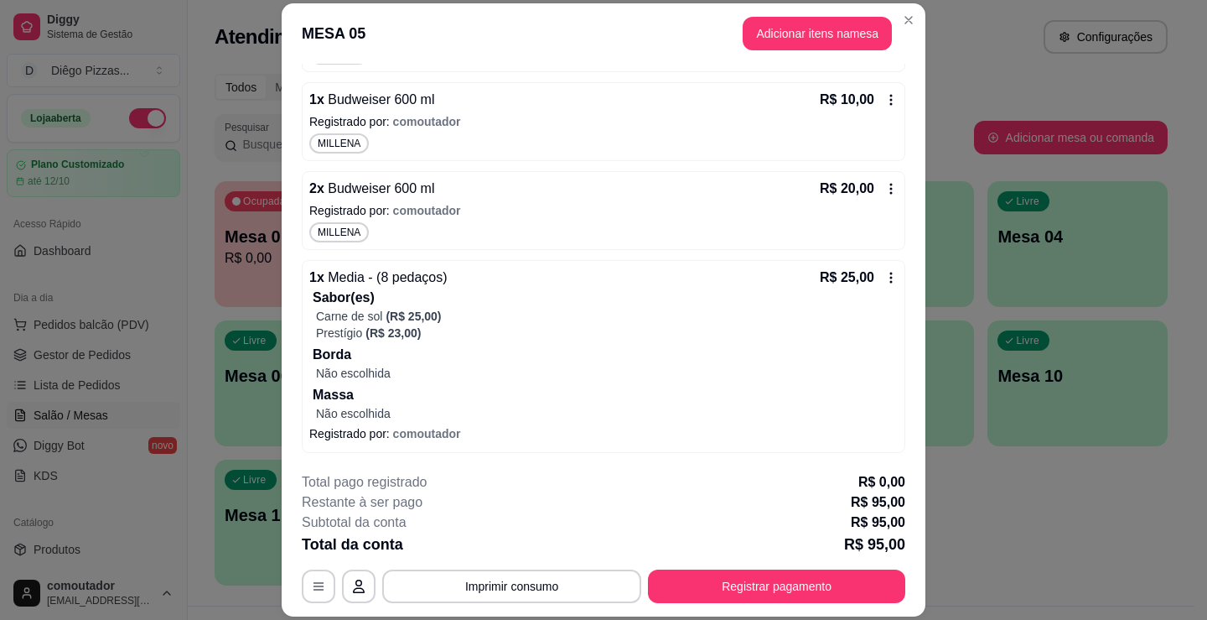
click at [602, 323] on div "Carne de sol (R$ 25,00)" at bounding box center [607, 316] width 582 height 17
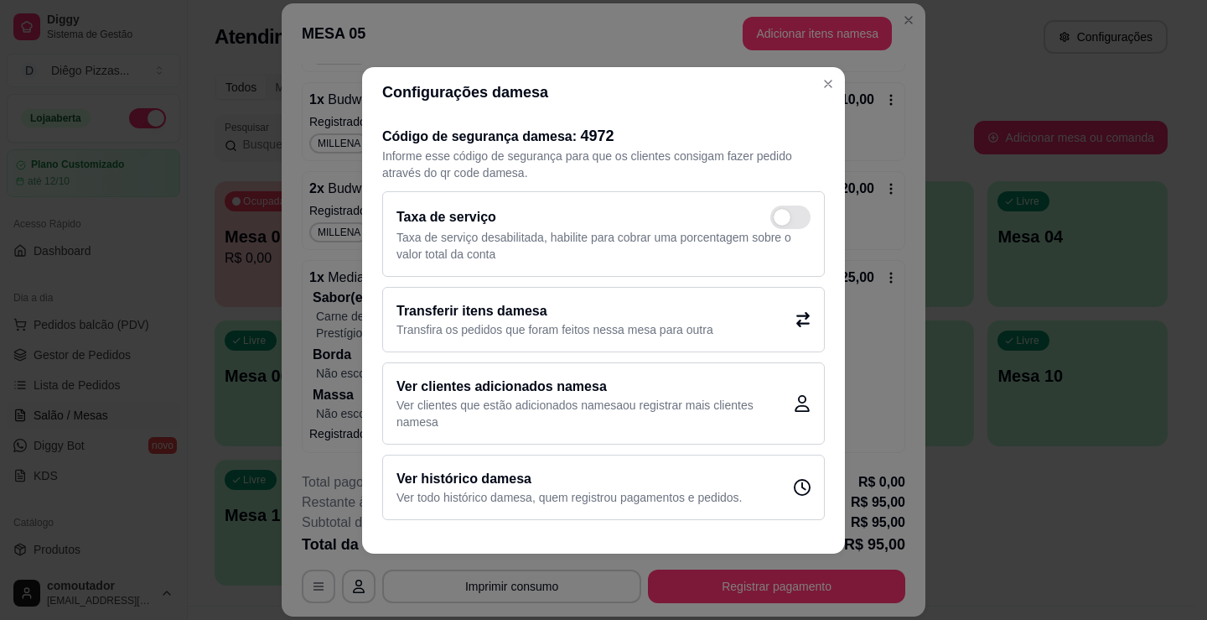
click at [606, 340] on div "Transferir itens da mesa Transfira os pedidos que foram feitos nessa mesa para …" at bounding box center [603, 319] width 443 height 65
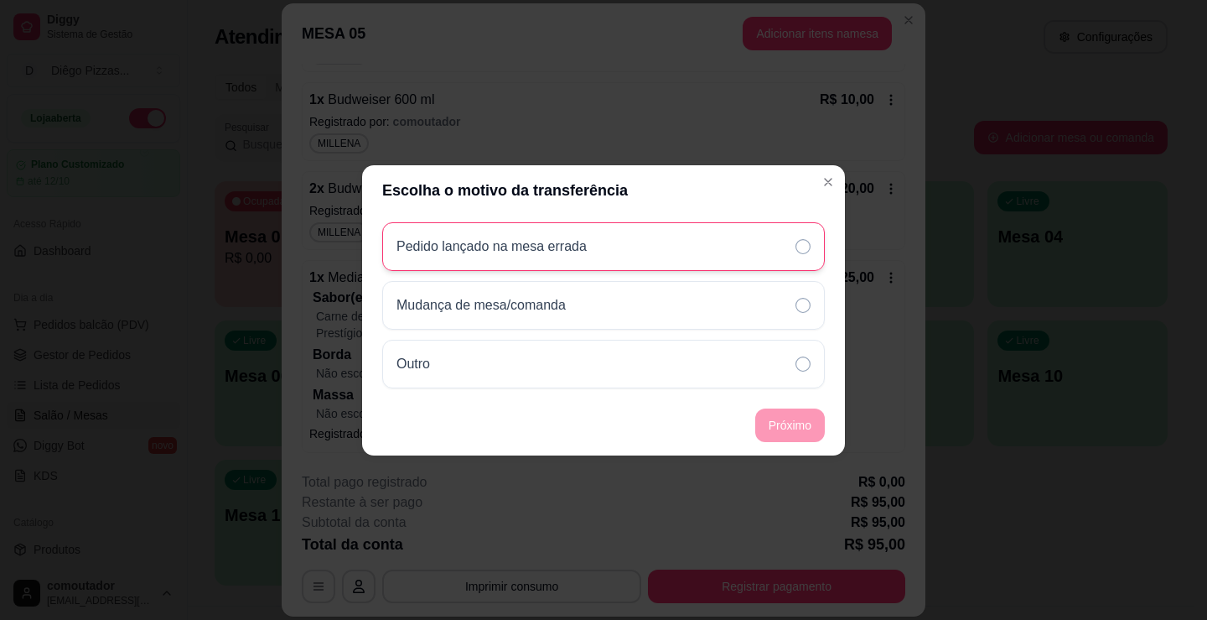
click at [573, 265] on div "Pedido lançado na mesa errada" at bounding box center [603, 246] width 443 height 49
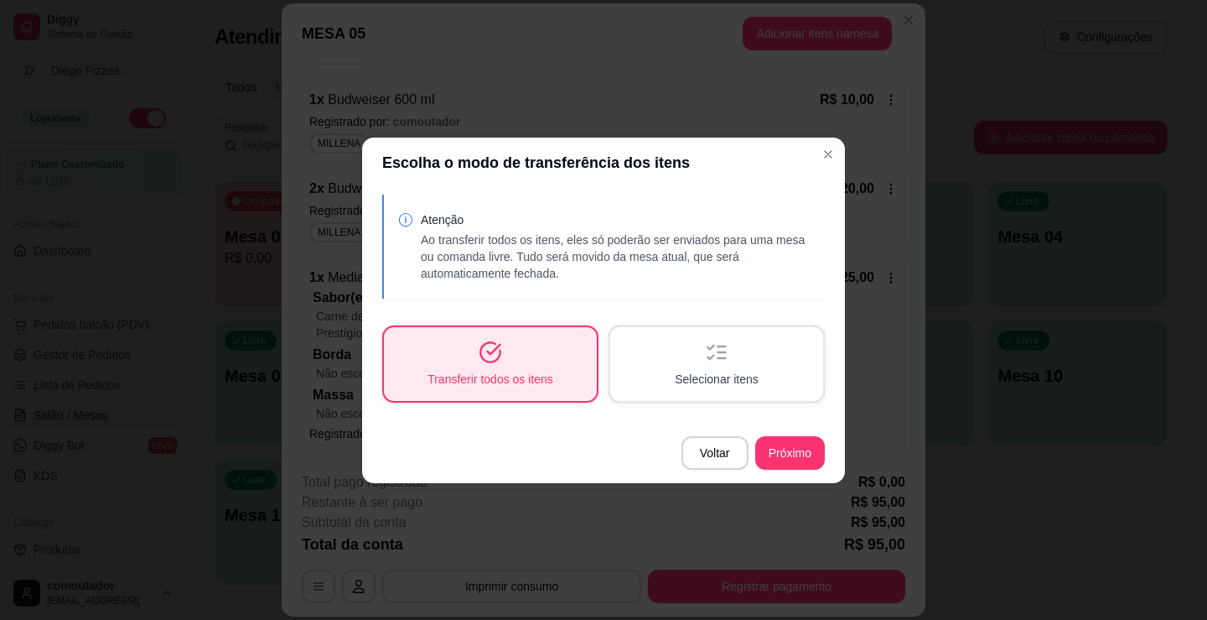
click at [718, 385] on span "Selecionar itens" at bounding box center [717, 379] width 84 height 17
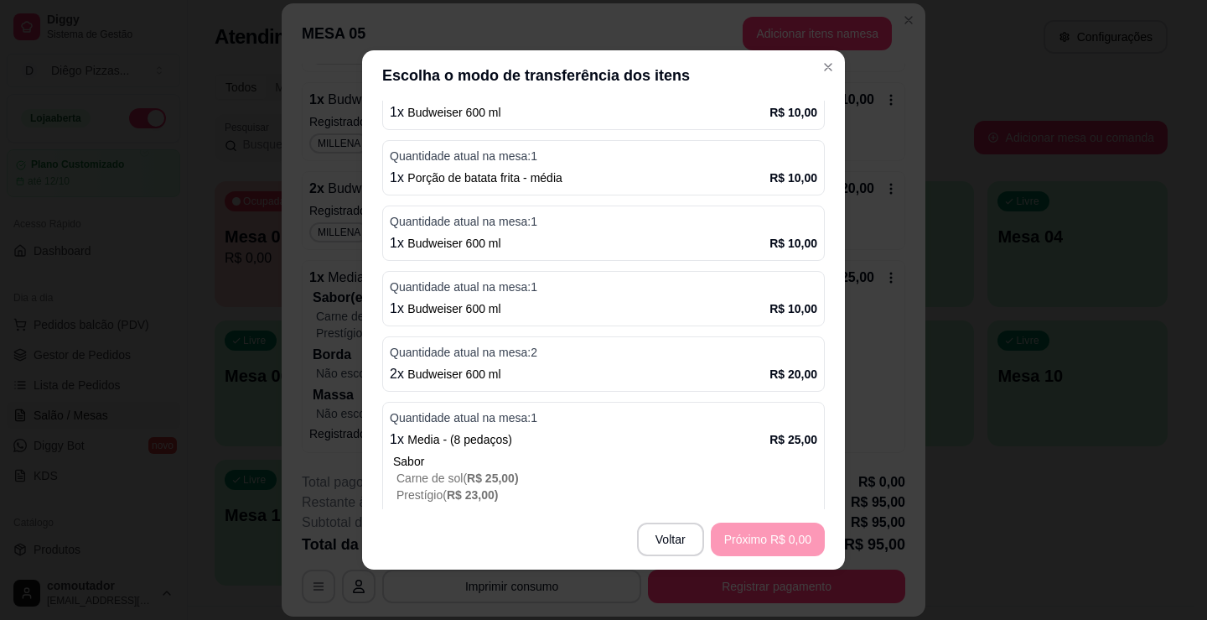
scroll to position [375, 0]
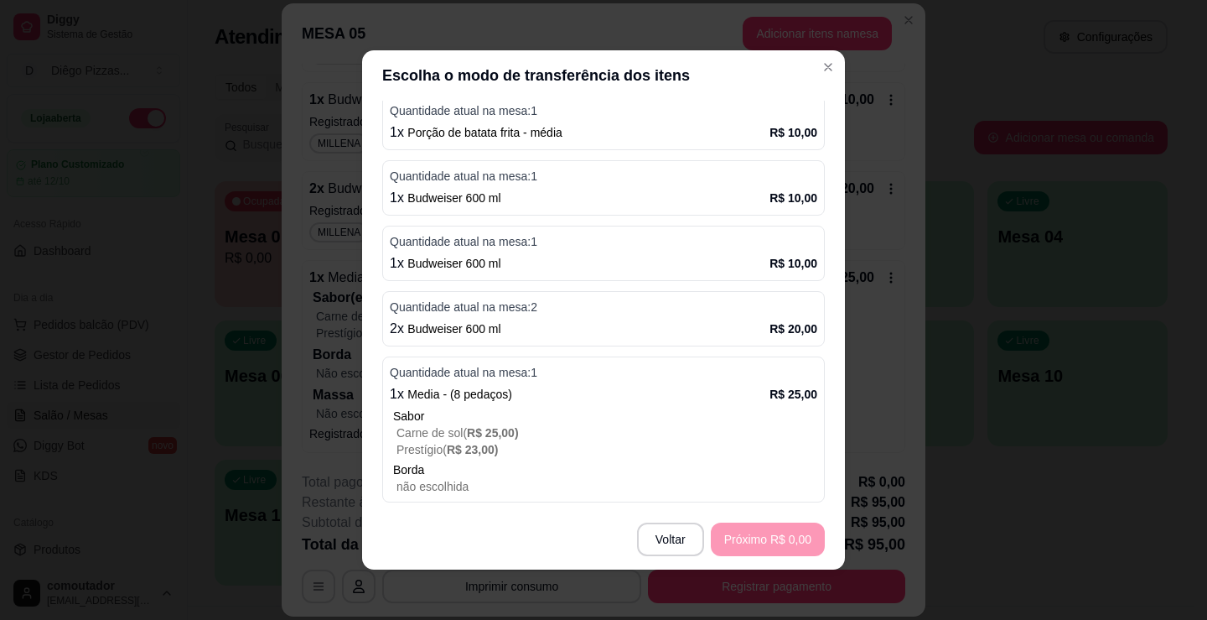
click at [657, 407] on div "Quantidade atual na mesa: 1 1 x Media - (8 pedaços) R$ 25,00 Sabor Carne de sol…" at bounding box center [603, 429] width 443 height 146
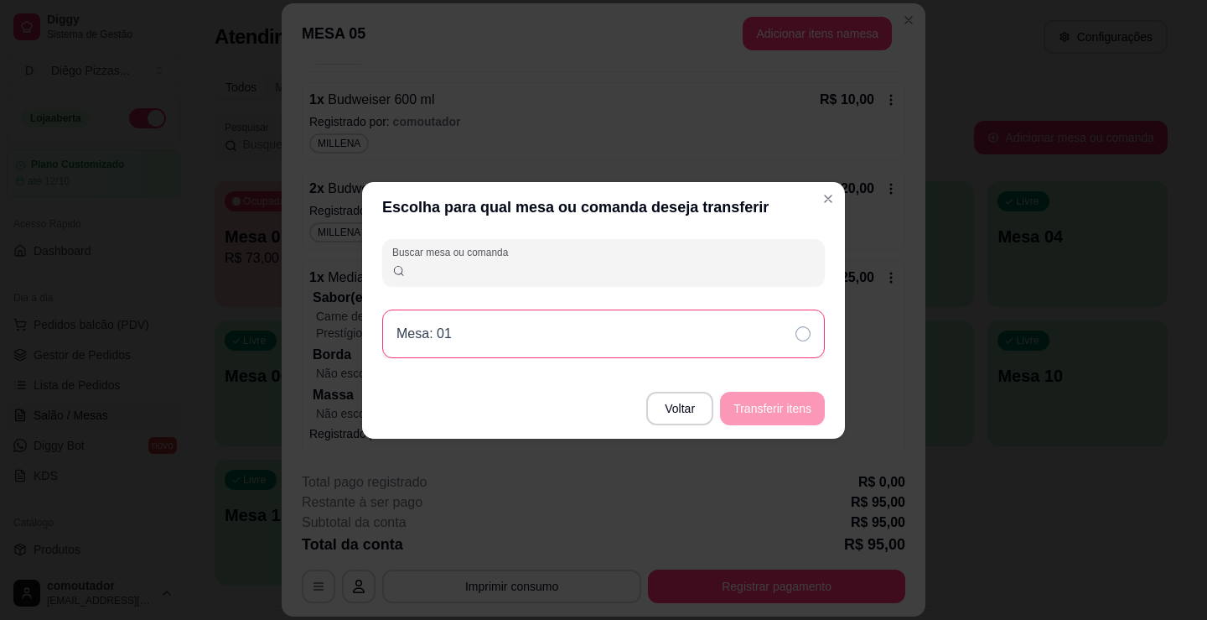
click at [636, 331] on div "Mesa: 01" at bounding box center [603, 333] width 443 height 49
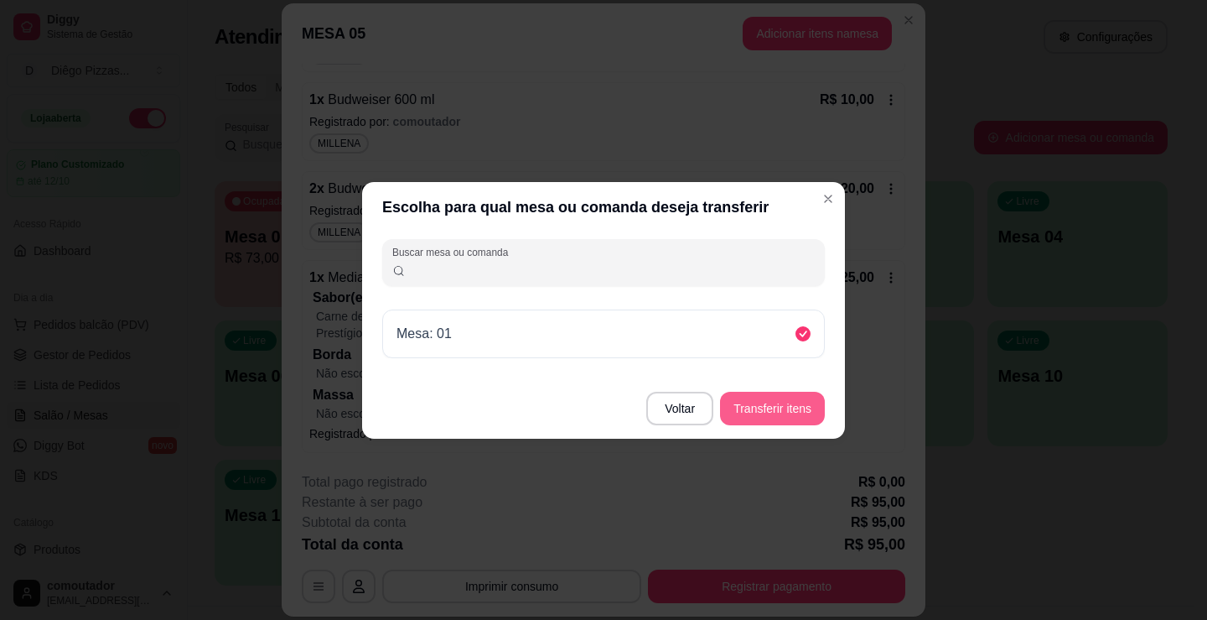
click at [813, 412] on button "Transferir itens" at bounding box center [772, 409] width 105 height 34
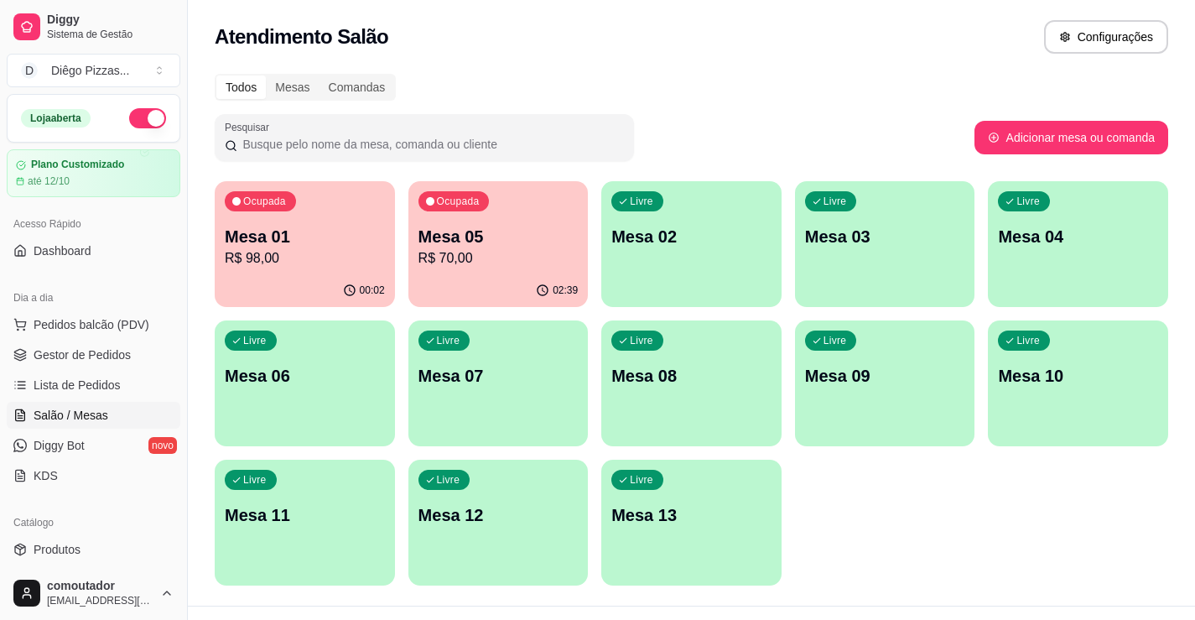
click at [313, 192] on div "Ocupada Mesa 01 R$ 98,00" at bounding box center [305, 227] width 180 height 93
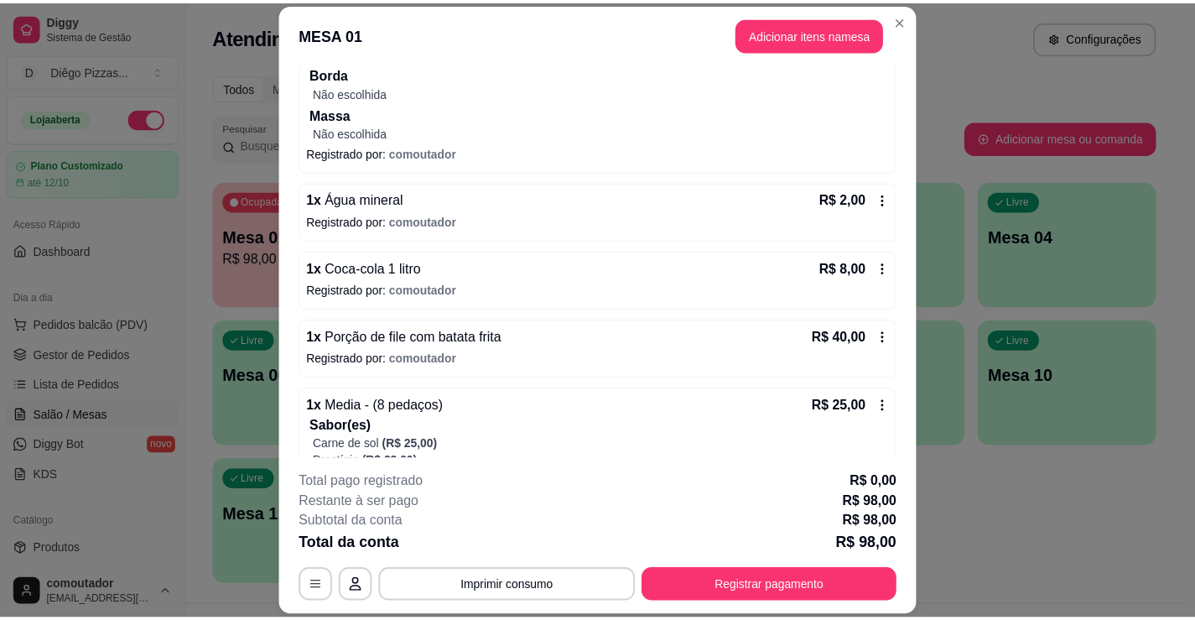
scroll to position [395, 0]
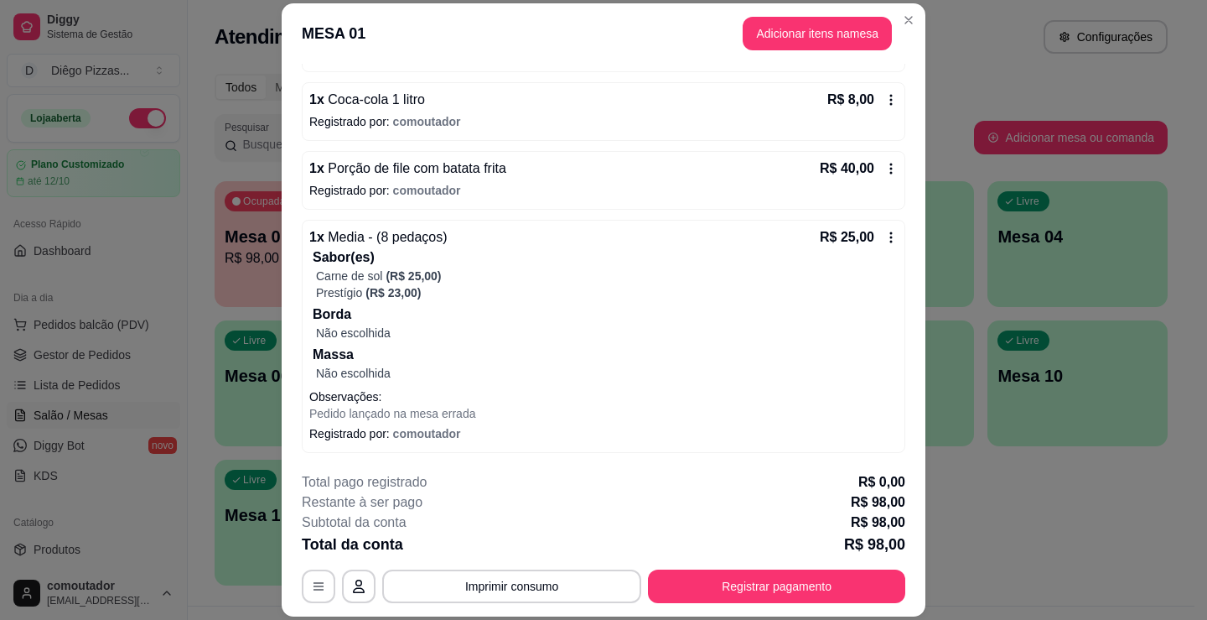
drag, startPoint x: 600, startPoint y: 398, endPoint x: 411, endPoint y: 361, distance: 193.1
click at [411, 361] on p "Massa" at bounding box center [605, 355] width 585 height 20
click at [533, 587] on button "Imprimir consumo" at bounding box center [511, 586] width 259 height 34
click at [542, 552] on button "IMPRESSORA" at bounding box center [511, 547] width 122 height 27
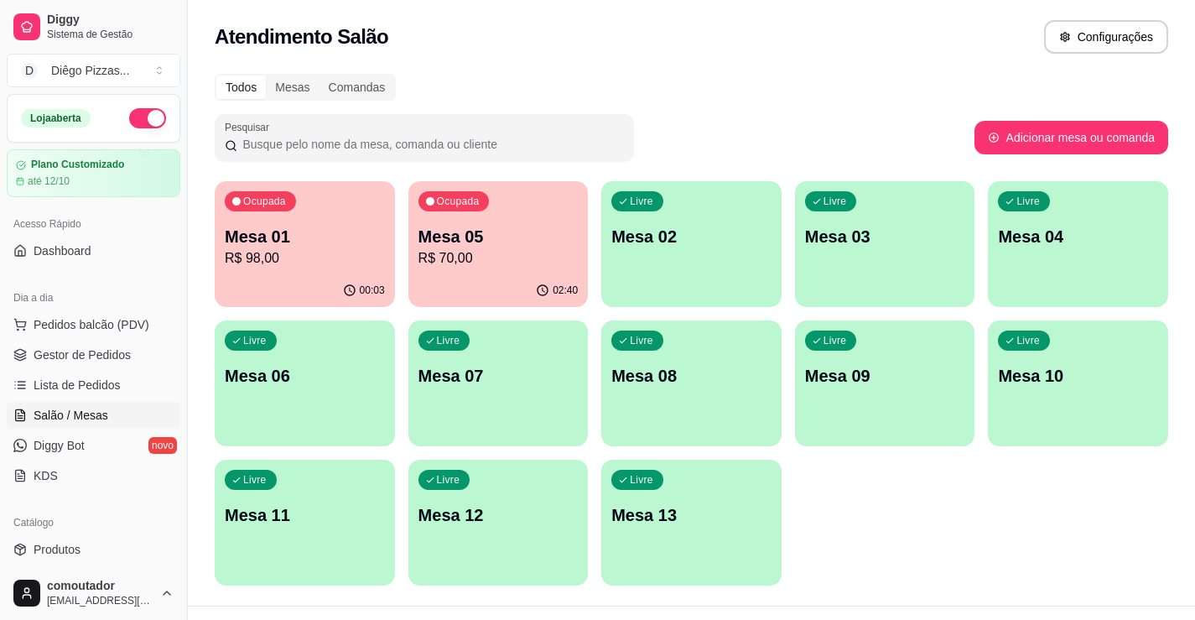
click at [133, 124] on button "button" at bounding box center [147, 118] width 37 height 20
